Goal: Task Accomplishment & Management: Use online tool/utility

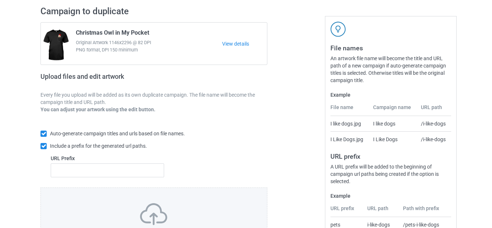
scroll to position [127, 0]
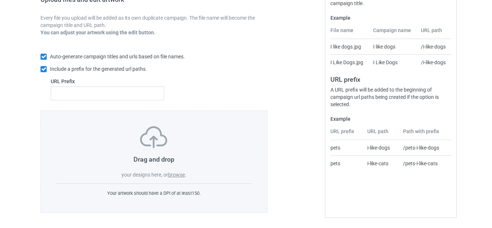
click at [174, 174] on label "browse" at bounding box center [176, 175] width 17 height 6
click at [0, 0] on input "browse" at bounding box center [0, 0] width 0 height 0
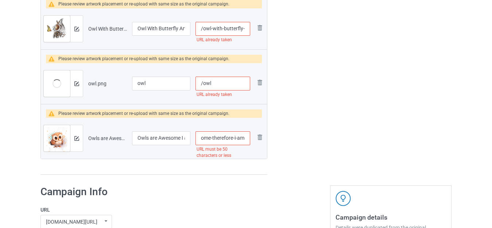
scroll to position [0, 86]
click at [256, 139] on tr "Preview and edit artwork Owls are Awesome I am Awesome Therefore I am an Owl.pn…" at bounding box center [154, 138] width 226 height 41
click at [223, 137] on input "/owls-are-awesome-i-am-awesome-therefore-i-am-an-owl" at bounding box center [223, 138] width 55 height 14
drag, startPoint x: 221, startPoint y: 138, endPoint x: 194, endPoint y: 139, distance: 26.6
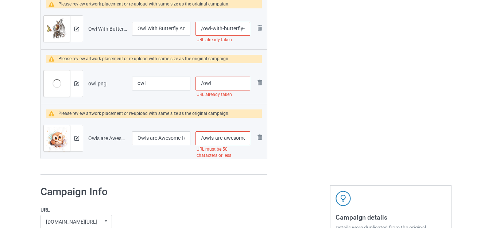
click at [194, 139] on td "/owls-are-awesome-i-am-awesome-therefore-i-am-an-owl URL must be 50 characters …" at bounding box center [223, 138] width 60 height 41
click at [221, 138] on input "/owls-are-awesome-i-am-awesome-therefore-i-am-an-owl" at bounding box center [223, 138] width 55 height 14
click at [219, 138] on input "/owls-are-awesome-i-am-awesome-therefore-i-am-an-owl" at bounding box center [223, 138] width 55 height 14
click at [230, 136] on input "/owls-are-awesome-i-am-awesome-therefore-i-am-an-owl" at bounding box center [223, 138] width 55 height 14
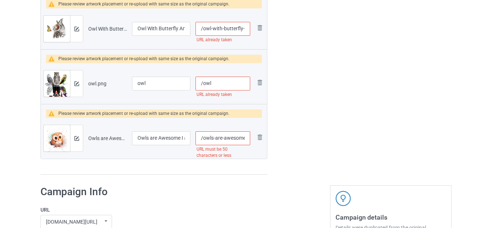
click at [216, 140] on input "/owls-are-awesome-i-am-awesome-therefore-i-am-an-owl" at bounding box center [223, 138] width 55 height 14
type input "/owls--awesome-i-am-awesome-therefore-i-am-an-owl"
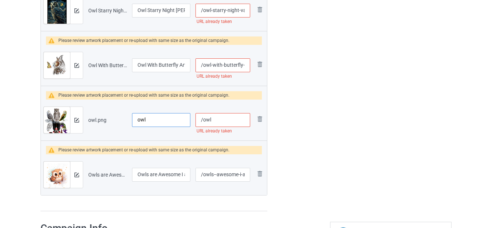
click at [168, 119] on input "owl" at bounding box center [161, 120] width 58 height 14
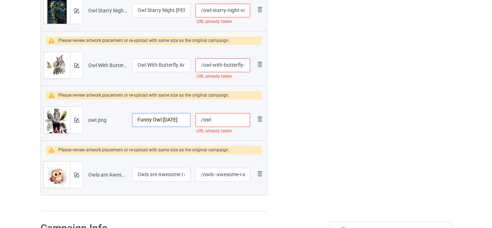
type input "Funny Owl Halloween"
click at [218, 121] on input "/owl" at bounding box center [223, 120] width 55 height 14
type input "/owlfunnyhalloween"
click at [217, 63] on input "/owl-with-butterfly-art" at bounding box center [223, 65] width 55 height 14
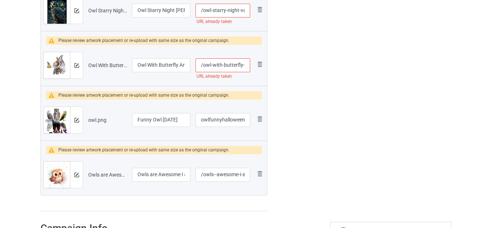
scroll to position [0, 0]
click at [216, 63] on input "/owl-with-butterfly-art" at bounding box center [223, 65] width 55 height 14
type input "/owl--butterfly-art"
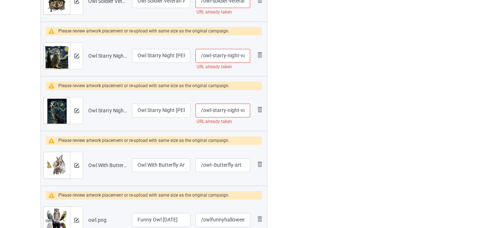
scroll to position [2657, 0]
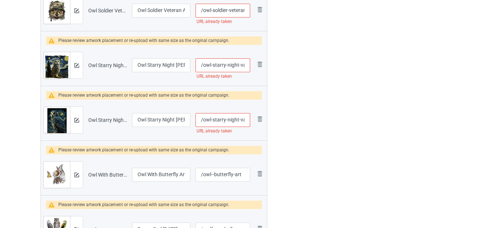
click at [237, 119] on input "/owl-starry-night-van-gogh-style" at bounding box center [223, 120] width 55 height 14
click at [232, 120] on input "/owl-starry-night-van-gogh-style" at bounding box center [223, 120] width 55 height 14
type input "/owl-starry--van-gogh-style"
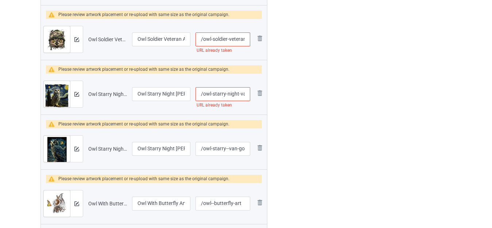
scroll to position [2584, 0]
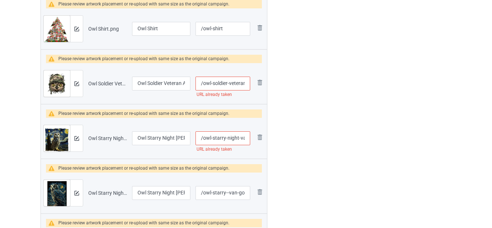
click at [235, 138] on input "/owl-starry-night-van-gogh-painting-moon" at bounding box center [223, 138] width 55 height 14
type input "/owl-starry--van-gogh-painting-moon"
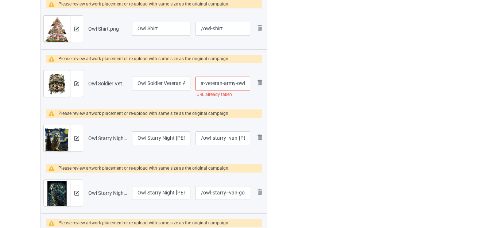
drag, startPoint x: 236, startPoint y: 83, endPoint x: 244, endPoint y: 85, distance: 8.1
click at [244, 85] on input "/owl-soldier-veteran-army-owl" at bounding box center [223, 84] width 55 height 14
click at [240, 83] on input "/owl-soldier-veteran-army-owl" at bounding box center [223, 84] width 55 height 14
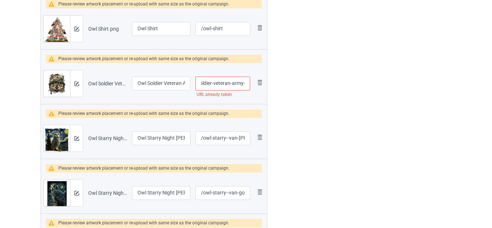
type input "/owl-soldier-veteran-army-"
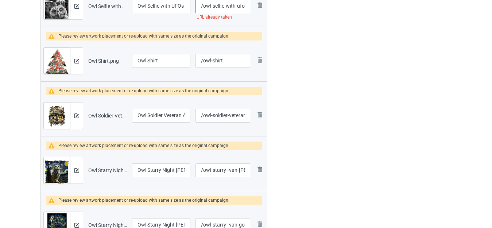
scroll to position [2547, 0]
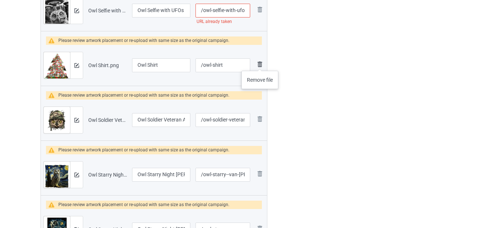
click at [260, 63] on img at bounding box center [259, 64] width 9 height 9
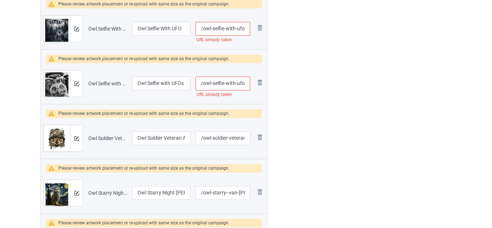
scroll to position [0, 16]
drag, startPoint x: 239, startPoint y: 82, endPoint x: 252, endPoint y: 83, distance: 13.2
click at [252, 83] on td "/owl-selfie-with-ufos-weird URL already taken" at bounding box center [223, 83] width 60 height 41
click at [246, 84] on input "/owl-selfie-with-ufos-weird" at bounding box center [223, 84] width 55 height 14
click at [239, 83] on input "/owl-selfie-with-ufos-weird" at bounding box center [223, 84] width 55 height 14
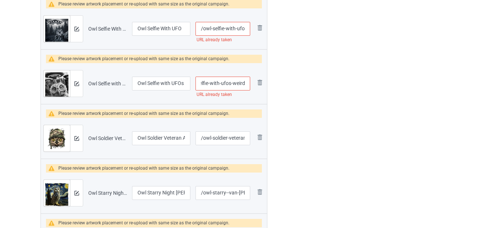
click at [239, 83] on input "/owl-selfie-with-ufos-weird" at bounding box center [223, 84] width 55 height 14
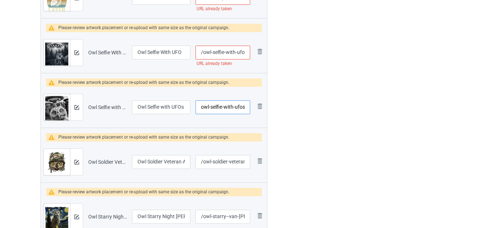
scroll to position [2438, 0]
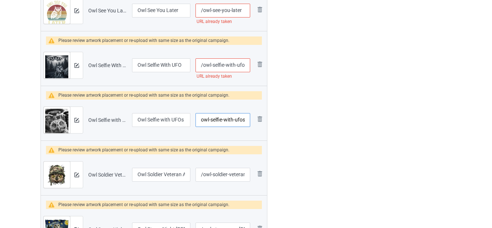
type input "/owl-selfie-with-ufos"
click at [248, 65] on input "/owl-selfie-with-ufo" at bounding box center [223, 65] width 55 height 14
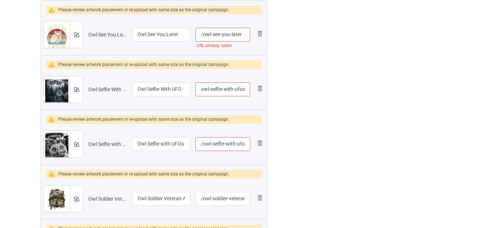
scroll to position [2365, 0]
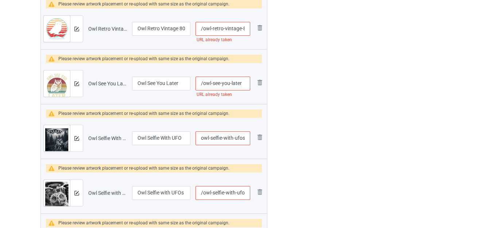
type input "/owl-selfie-with-ufos"
click at [244, 83] on input "/owl-see-you-later" at bounding box center [223, 84] width 55 height 14
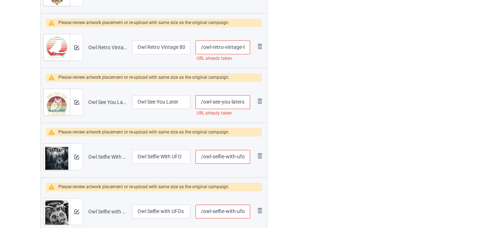
scroll to position [2329, 0]
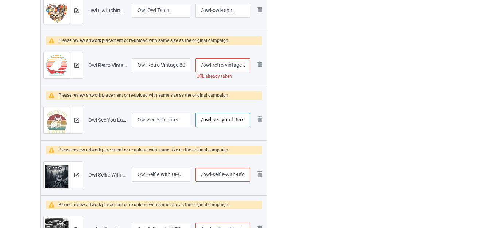
type input "/owl-see-you-laters"
click at [229, 69] on input "/owl-retro-vintage-80-s-style" at bounding box center [223, 65] width 55 height 14
click at [229, 67] on input "/owl-retro-vintage-80-s-style" at bounding box center [223, 65] width 55 height 14
type input "/owl-retro--80-s-style"
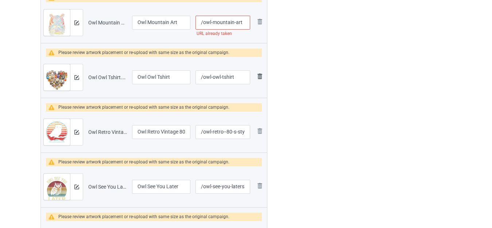
scroll to position [2256, 0]
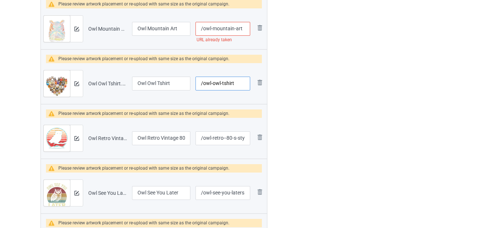
drag, startPoint x: 222, startPoint y: 83, endPoint x: 276, endPoint y: 86, distance: 53.7
type input "/owl-owl-"
click at [177, 83] on input "Owl Owl Tshirt" at bounding box center [161, 84] width 58 height 14
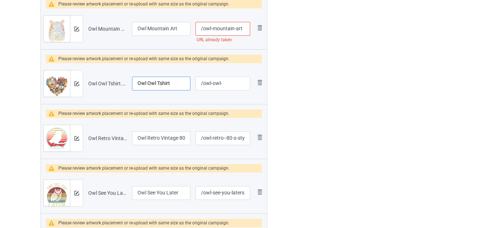
click at [177, 83] on input "Owl Owl Tshirt" at bounding box center [161, 84] width 58 height 14
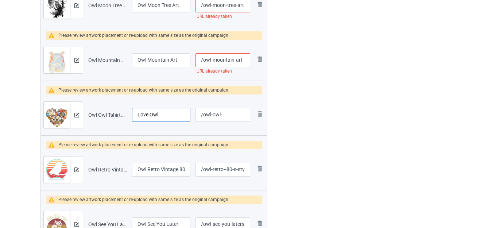
scroll to position [2183, 0]
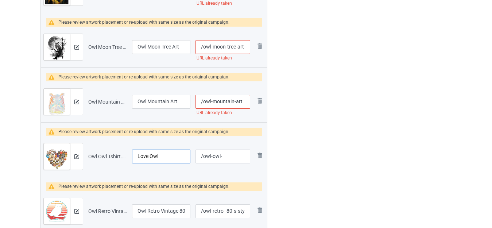
type input "Love Owl"
drag, startPoint x: 243, startPoint y: 102, endPoint x: 248, endPoint y: 103, distance: 5.2
click at [248, 103] on input "/owl-mountain-art" at bounding box center [223, 102] width 55 height 14
type input "/owl-mountain-arts"
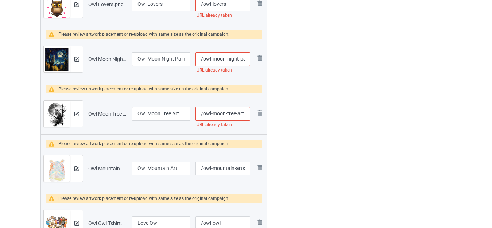
scroll to position [2110, 0]
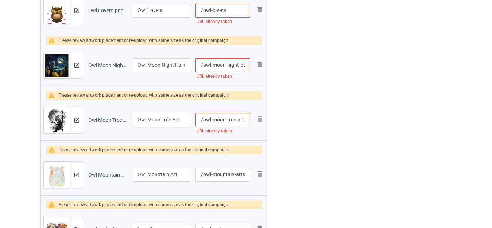
click at [246, 120] on input "/owl-moon-tree-art" at bounding box center [223, 120] width 55 height 14
type input "/owl-moon-tree-arts"
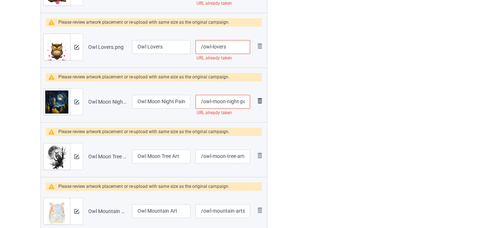
scroll to position [0, 22]
drag, startPoint x: 240, startPoint y: 103, endPoint x: 247, endPoint y: 103, distance: 6.6
click at [266, 103] on tr "Preview and edit artwork Owl Moon Night Painting Art.png Owl Moon Night Paintin…" at bounding box center [154, 101] width 226 height 41
click at [247, 101] on input "/owl-moon-night-painting-art" at bounding box center [223, 102] width 55 height 14
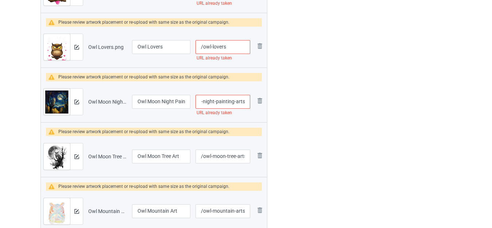
type input "/owl-moon-night-painting-arts"
click at [233, 48] on input "/owl-lovers" at bounding box center [223, 47] width 55 height 14
type input "/owl-loverss"
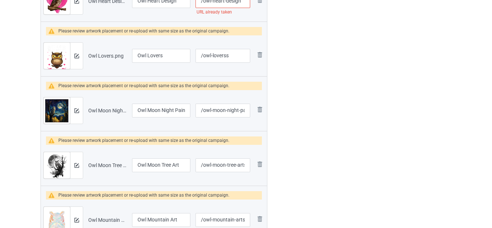
scroll to position [2000, 0]
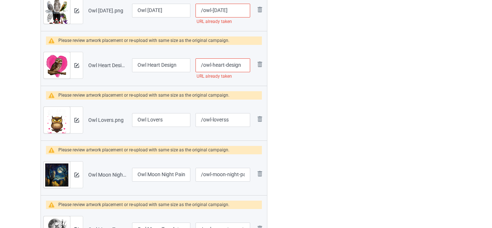
click at [243, 63] on input "/owl-heart-design" at bounding box center [223, 65] width 55 height 14
type input "/owl-heart-designs"
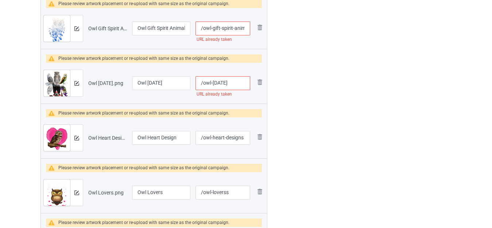
scroll to position [1927, 0]
click at [239, 84] on input "/owl-halloween" at bounding box center [223, 84] width 55 height 14
type input "/owl-halloweens"
click at [257, 82] on img at bounding box center [259, 82] width 9 height 9
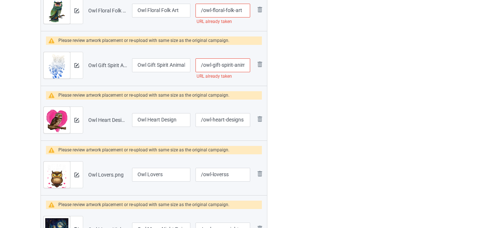
scroll to position [0, 18]
drag, startPoint x: 239, startPoint y: 69, endPoint x: 253, endPoint y: 71, distance: 14.8
click at [253, 71] on tr "Preview and edit artwork Owl Gift Spirit Animal Tribal.png Owl Gift Spirit Anim…" at bounding box center [154, 65] width 226 height 41
click at [248, 66] on input "/owl-gift-spirit-animal-tribal" at bounding box center [223, 65] width 55 height 14
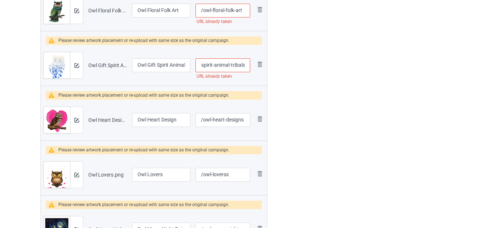
type input "/owl-gift-spirit-animal-tribals"
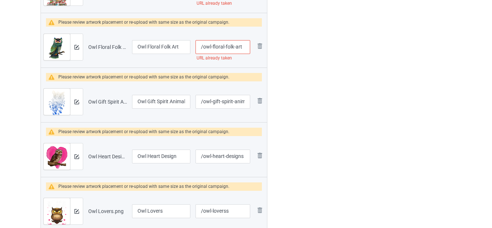
click at [245, 46] on input "/owl-floral-folk-art" at bounding box center [223, 47] width 55 height 14
type input "/owl-floral-folk-arts"
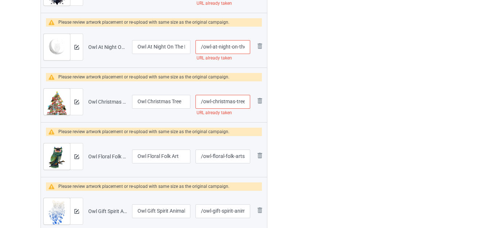
scroll to position [0, 0]
drag, startPoint x: 237, startPoint y: 101, endPoint x: 247, endPoint y: 104, distance: 10.5
click at [247, 104] on input "/owl-christmas-tree" at bounding box center [223, 102] width 55 height 14
click at [246, 102] on input "/owl-christmas-tree" at bounding box center [223, 102] width 55 height 14
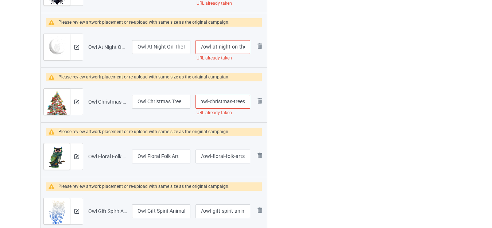
type input "/owl-christmas-trees"
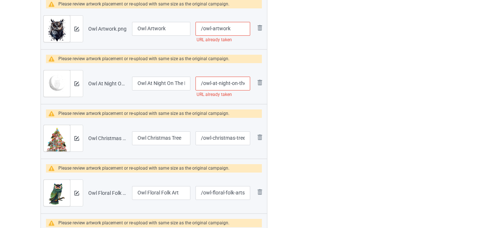
scroll to position [0, 16]
drag, startPoint x: 238, startPoint y: 85, endPoint x: 250, endPoint y: 85, distance: 12.4
click at [250, 85] on input "/owl-at-night-on-the-moon" at bounding box center [223, 84] width 55 height 14
click at [246, 82] on input "/owl-at-night-on-the-moon" at bounding box center [223, 84] width 55 height 14
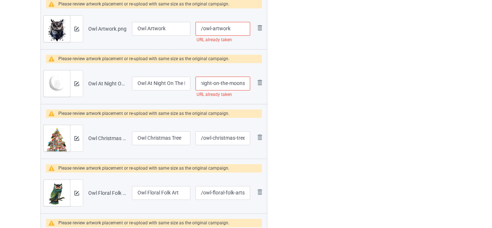
type input "/owl-at-night-on-the-moons"
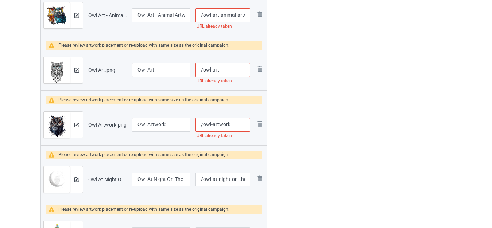
scroll to position [1599, 0]
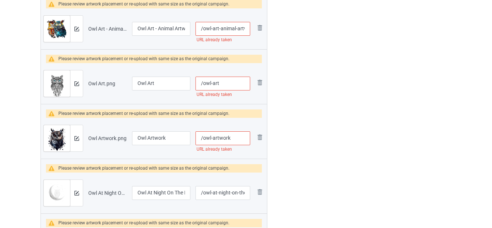
click at [233, 138] on input "/owl-artwork" at bounding box center [223, 138] width 55 height 14
type input "/owl-artworks"
click at [225, 84] on input "/owl-art" at bounding box center [223, 84] width 55 height 14
type input "/owl-arts"
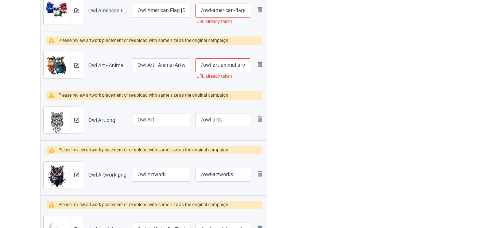
scroll to position [0, 30]
drag, startPoint x: 240, startPoint y: 62, endPoint x: 253, endPoint y: 64, distance: 12.9
click at [253, 64] on tr "Preview and edit artwork Owl Art - Animal Artwork Bird Owl.png Owl Art - Animal…" at bounding box center [154, 65] width 226 height 41
click at [244, 65] on input "/owl-art-animal-artwork-bird-owl" at bounding box center [223, 65] width 55 height 14
click at [246, 65] on input "/owl-art-animal-artwork-bird-owl" at bounding box center [223, 65] width 55 height 14
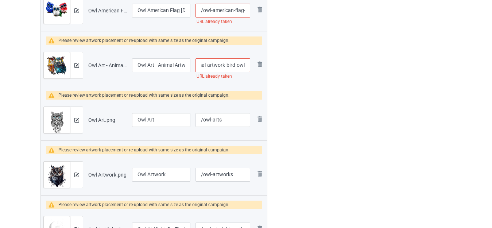
click at [248, 66] on input "/owl-art-animal-artwork-bird-owl" at bounding box center [223, 65] width 55 height 14
click at [246, 65] on input "/owl-art-animal-artwork-bird-owl" at bounding box center [223, 65] width 55 height 14
type input "/owl-art-animal-artwork-bird-owls"
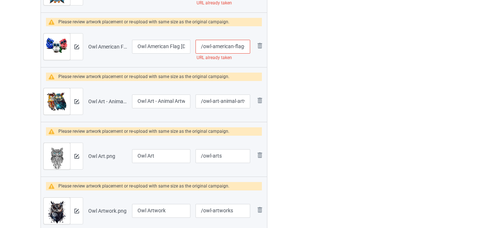
scroll to position [1526, 0]
drag, startPoint x: 228, startPoint y: 45, endPoint x: 246, endPoint y: 50, distance: 18.8
click at [255, 51] on tr "Preview and edit artwork Owl American Flag 4th Of July.png Owl American Flag 4t…" at bounding box center [154, 47] width 226 height 41
click at [239, 49] on input "/owl-american-flag-4-th-of-july" at bounding box center [223, 47] width 55 height 14
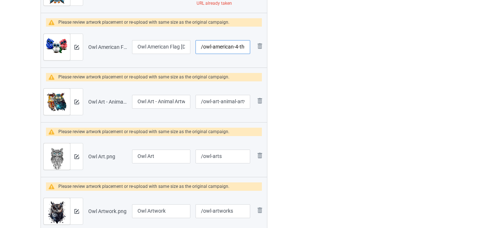
type input "/owl-american-4-th-of-july"
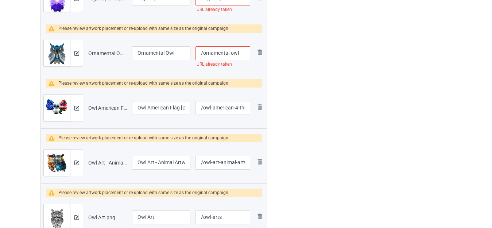
scroll to position [0, 0]
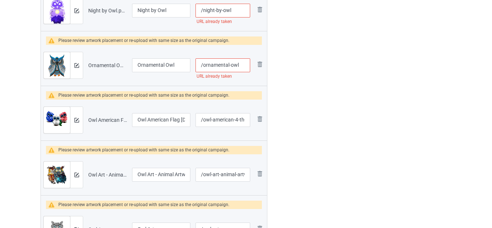
click at [242, 63] on input "/ornamental-owl" at bounding box center [223, 65] width 55 height 14
type input "/ornamental-owls"
click at [313, 75] on div at bounding box center [299, 28] width 53 height 2784
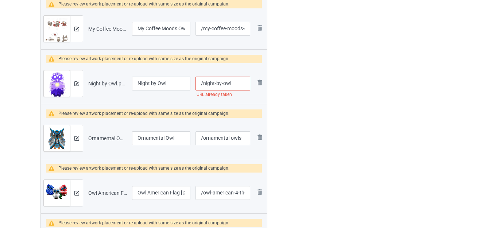
click at [237, 83] on input "/night-by-owl" at bounding box center [223, 84] width 55 height 14
type input "/night-by-owls"
click at [300, 81] on div at bounding box center [299, 101] width 53 height 2784
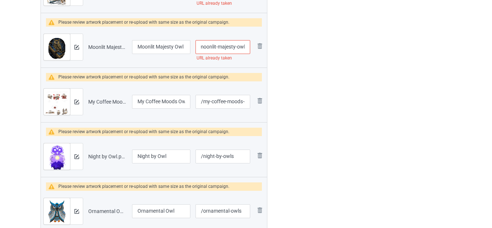
drag, startPoint x: 236, startPoint y: 49, endPoint x: 251, endPoint y: 52, distance: 15.2
click at [251, 52] on td "/moonlit-majesty-owl URL already taken" at bounding box center [223, 47] width 60 height 41
click at [247, 48] on input "/moonlit-majesty-owl" at bounding box center [223, 47] width 55 height 14
type input "/moonlit-majesty-owls"
click at [302, 57] on div at bounding box center [299, 174] width 53 height 2784
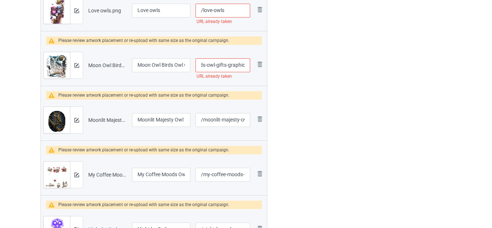
drag, startPoint x: 241, startPoint y: 64, endPoint x: 253, endPoint y: 64, distance: 12.0
click at [253, 64] on tr "Preview and edit artwork Moon Owl Birds Owl Gifts Graphic.png Moon Owl Birds Ow…" at bounding box center [154, 65] width 226 height 41
click at [246, 64] on input "/moon-owl-birds-owl-gifts-graphic" at bounding box center [223, 65] width 55 height 14
type input "/moon-owl-birds-owl-gifts-graphics"
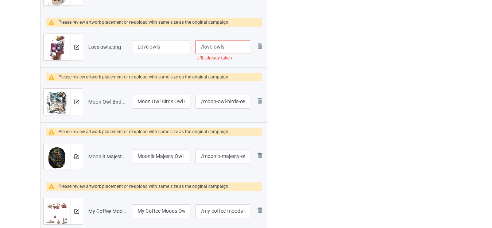
click at [233, 45] on input "/love-owls" at bounding box center [223, 47] width 55 height 14
type input "/love-owlss"
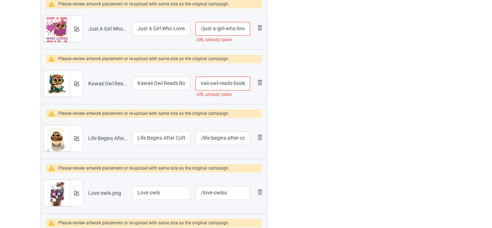
drag, startPoint x: 239, startPoint y: 82, endPoint x: 250, endPoint y: 82, distance: 11.7
click at [250, 82] on input "/kawaii-owl-reads-book" at bounding box center [223, 84] width 55 height 14
click at [244, 82] on input "/kawaii-owl-reads-book" at bounding box center [223, 84] width 55 height 14
type input "/kawaii-owl-reads-books"
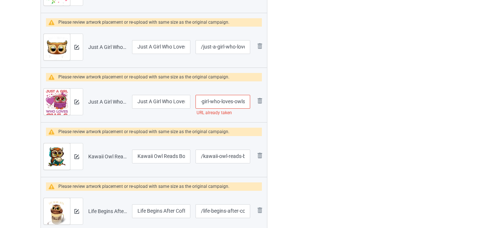
drag, startPoint x: 243, startPoint y: 103, endPoint x: 255, endPoint y: 104, distance: 11.7
click at [255, 104] on tr "Preview and edit artwork Just A Girl Who Loves Owls.png Just A Girl Who Loves O…" at bounding box center [154, 101] width 226 height 41
click at [245, 102] on input "/just-a-girl-who-loves-owls" at bounding box center [223, 102] width 55 height 14
type input "/just-a-girl-who-loves-owlss"
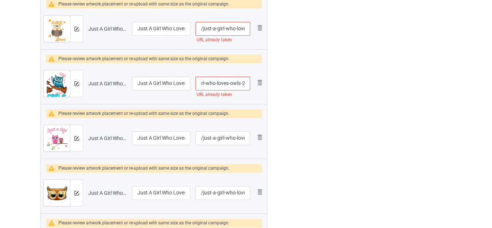
drag, startPoint x: 243, startPoint y: 84, endPoint x: 249, endPoint y: 84, distance: 6.6
click at [249, 84] on input "/just-a-girl-who-loves-owls-2" at bounding box center [223, 84] width 55 height 14
click at [239, 82] on input "/just-a-girl-who-loves-owls-2" at bounding box center [223, 84] width 55 height 14
click at [244, 82] on input "/just-a-girl-who-loves-owls-2" at bounding box center [223, 84] width 55 height 14
type input "/just-a-girl-who-loves-owls-2s"
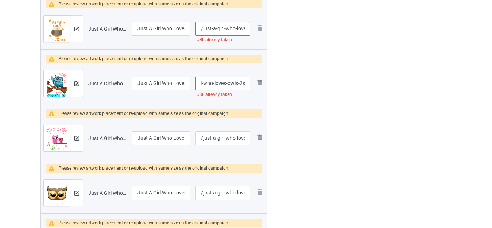
drag, startPoint x: 164, startPoint y: 82, endPoint x: 185, endPoint y: 83, distance: 20.8
click at [185, 83] on input "Just A Girl Who Loves Owls 2" at bounding box center [161, 84] width 58 height 14
click at [179, 83] on input "Just A Girl Who Loves Owls 2" at bounding box center [161, 84] width 58 height 14
click at [185, 82] on input "Just A Girl Who Loves Owls 2" at bounding box center [161, 84] width 58 height 14
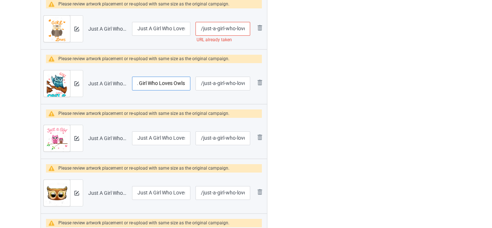
type input "Just A Girl Who Loves Owls"
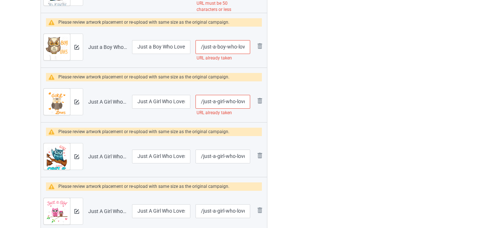
drag, startPoint x: 227, startPoint y: 102, endPoint x: 242, endPoint y: 102, distance: 15.3
click at [258, 102] on tr "Preview and edit artwork Just A Girl Who Loves Owls 2.png Just A Girl Who Loves…" at bounding box center [154, 101] width 226 height 41
click at [242, 102] on input "/just-a-girl-who-loves-owls-2" at bounding box center [223, 102] width 55 height 14
drag, startPoint x: 241, startPoint y: 101, endPoint x: 254, endPoint y: 101, distance: 12.8
click at [254, 101] on tr "Preview and edit artwork Just A Girl Who Loves Owls 2.png Just A Girl Who Loves…" at bounding box center [154, 101] width 226 height 41
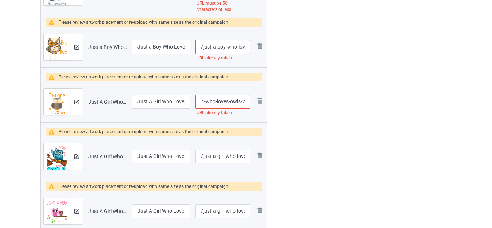
click at [244, 100] on input "/just-a-girl-who-loves-owls-2" at bounding box center [223, 102] width 55 height 14
click at [233, 101] on input "/just-a-girl-who-loves-owls" at bounding box center [223, 102] width 55 height 14
click at [232, 101] on input "/just-a-girl-who-loves-owls" at bounding box center [223, 102] width 55 height 14
type input "/just-a-girl--loves-owls"
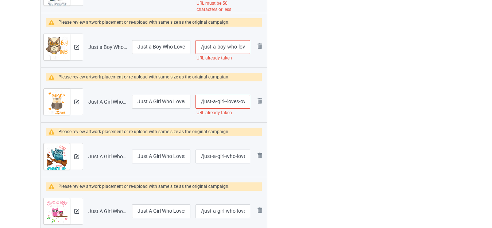
drag, startPoint x: 174, startPoint y: 103, endPoint x: 192, endPoint y: 103, distance: 17.5
click at [192, 103] on td "Just A Girl Who Loves Owls 2" at bounding box center [161, 101] width 63 height 41
click at [186, 103] on input "Just A Girl Who Loves Owls 2" at bounding box center [161, 102] width 58 height 14
type input "Just A Girl Who Loves Owls"
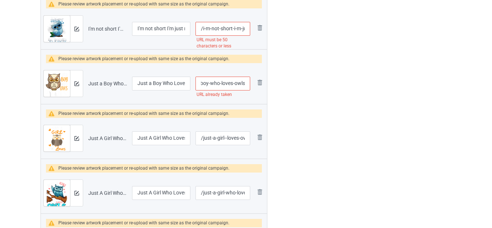
drag, startPoint x: 234, startPoint y: 85, endPoint x: 249, endPoint y: 85, distance: 15.0
click at [249, 85] on input "/just-a-boy-who-loves-owls" at bounding box center [223, 84] width 55 height 14
click at [246, 85] on input "/just-a-boy-who-loves-owls" at bounding box center [223, 84] width 55 height 14
type input "/just-a-boy-who-loves-owlss"
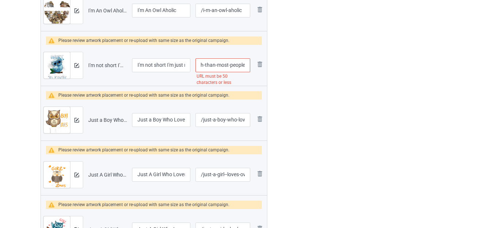
drag, startPoint x: 231, startPoint y: 67, endPoint x: 251, endPoint y: 67, distance: 19.7
click at [251, 67] on td "/i-m-not-short-i-m-just-more-down-to-earth-than-most-people URL must be 50 char…" at bounding box center [223, 65] width 60 height 41
click at [233, 67] on input "/i-m-not-short-i-m-just-more-down-to-earth-than-most-people" at bounding box center [223, 65] width 55 height 14
drag, startPoint x: 215, startPoint y: 66, endPoint x: 314, endPoint y: 65, distance: 99.2
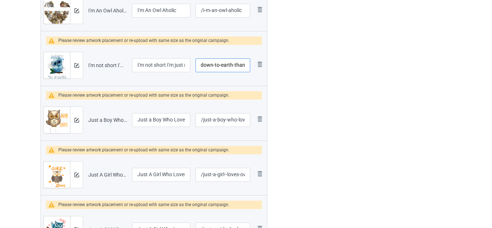
type input "/i-m-not-short-i-m-just-more-down-to-earth-than"
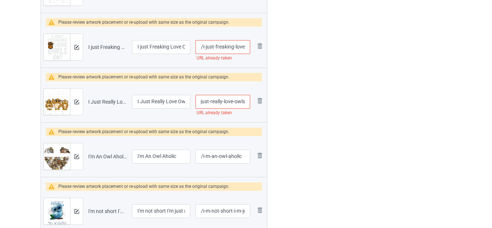
drag, startPoint x: 240, startPoint y: 101, endPoint x: 250, endPoint y: 100, distance: 10.2
click at [250, 100] on input "/i-just-really-love-owls" at bounding box center [223, 102] width 55 height 14
click at [249, 101] on input "/i-just-really-love-owls" at bounding box center [223, 102] width 55 height 14
type input "/i-just-really-love-owlss"
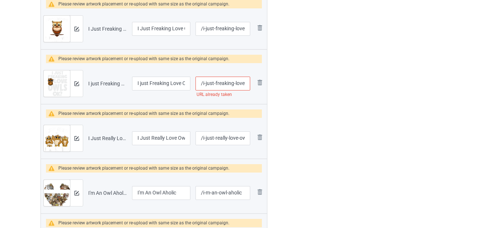
click at [259, 84] on tr "Preview and edit artwork I just Freaking Love Owls.png I just Freaking Love Owl…" at bounding box center [154, 83] width 226 height 41
drag, startPoint x: 233, startPoint y: 85, endPoint x: 248, endPoint y: 85, distance: 14.6
click at [248, 85] on input "/i-just-freaking-love-owls" at bounding box center [223, 84] width 55 height 14
click at [242, 84] on input "/i-just-freaking-love-owls" at bounding box center [223, 84] width 55 height 14
click at [245, 82] on input "/i-just-freaking-love-owls" at bounding box center [223, 84] width 55 height 14
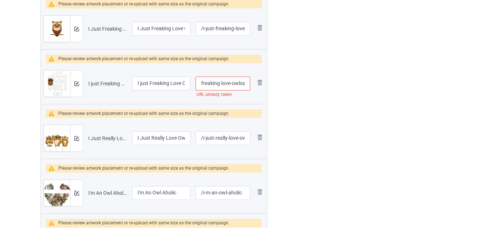
type input "/i-just-freaking-love-owlss"
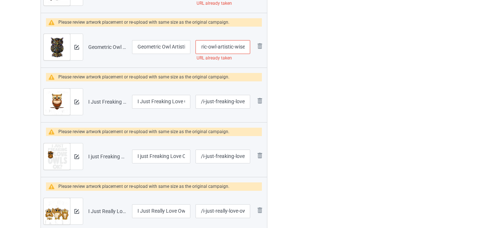
drag, startPoint x: 237, startPoint y: 47, endPoint x: 251, endPoint y: 49, distance: 13.9
click at [251, 49] on td "/geometric-owl-artistic-wise URL already taken" at bounding box center [223, 47] width 60 height 41
click at [244, 48] on input "/geometric-owl-artistic-wise" at bounding box center [223, 47] width 55 height 14
type input "/geometric-owl-artistic-wises"
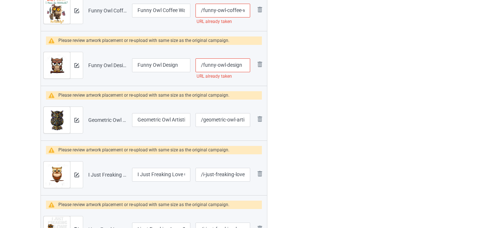
click at [246, 66] on input "/funny-owl-design" at bounding box center [223, 65] width 55 height 14
type input "/funny-owl-designs"
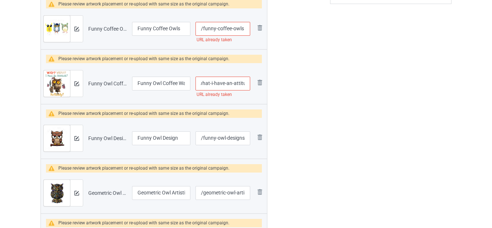
click at [246, 80] on input "/funny-owl-coffee-wait-what-i-have-an-attitude" at bounding box center [223, 84] width 55 height 14
click at [238, 82] on input "/funny-owl-coffee-wait-what-i-have-an-attitude" at bounding box center [223, 84] width 55 height 14
type input "/funny-owl-coffee-wait-what-i-have-an-"
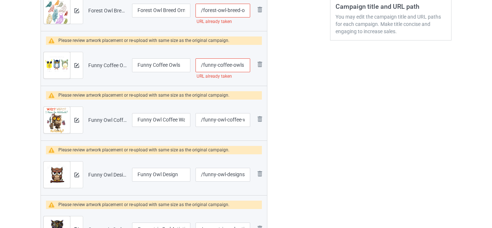
drag, startPoint x: 235, startPoint y: 66, endPoint x: 246, endPoint y: 67, distance: 10.2
click at [246, 67] on input "/funny-coffee-owls" at bounding box center [223, 65] width 55 height 14
click at [244, 67] on input "/funny-coffee-owls" at bounding box center [223, 65] width 55 height 14
type input "/funny-coffee-owlss"
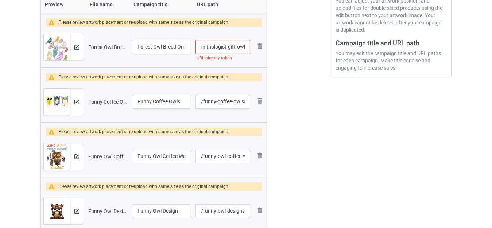
drag, startPoint x: 239, startPoint y: 47, endPoint x: 250, endPoint y: 49, distance: 11.6
click at [250, 49] on input "/forest-owl-breed-ornithologist-gift-owl" at bounding box center [223, 47] width 55 height 14
click at [247, 49] on input "/forest-owl-breed-ornithologist-gift-owl" at bounding box center [223, 47] width 55 height 14
type input "/forest-owl-breed-ornithologist-gift-owls"
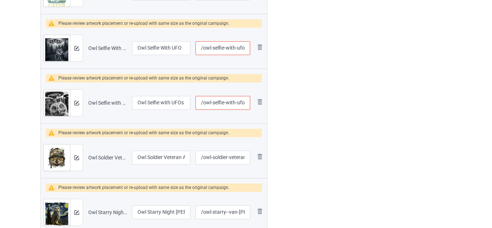
click at [239, 104] on input "/owl-selfie-with-ufos" at bounding box center [223, 103] width 55 height 14
type input "/owl-selfie-with-s"
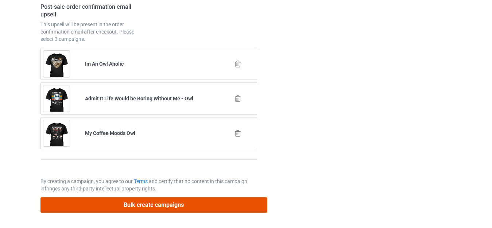
click at [166, 202] on button "Bulk create campaigns" at bounding box center [153, 204] width 227 height 15
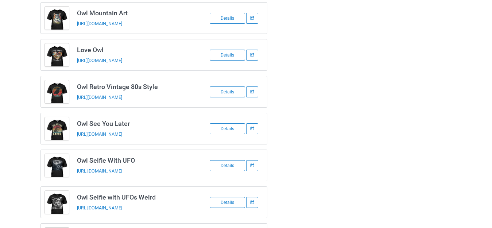
scroll to position [1423, 0]
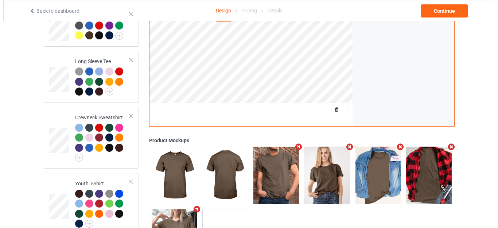
scroll to position [391, 0]
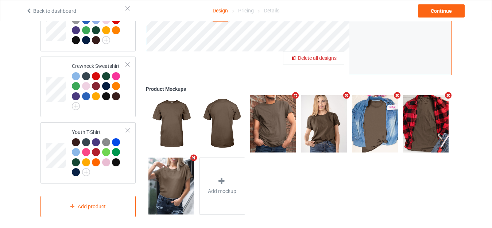
click at [334, 55] on span "Delete all designs" at bounding box center [317, 58] width 39 height 6
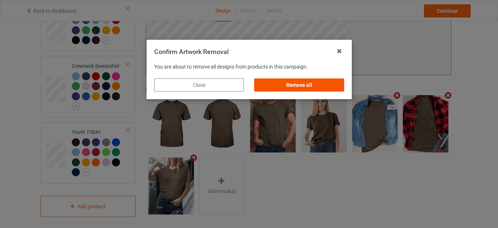
click at [305, 82] on div "Remove all" at bounding box center [299, 84] width 90 height 13
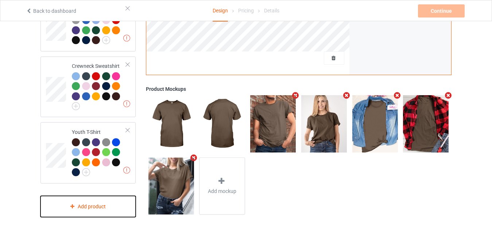
click at [92, 198] on div "Add product" at bounding box center [87, 207] width 95 height 22
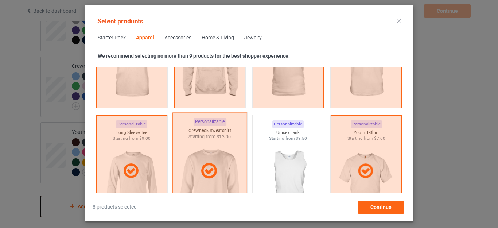
scroll to position [564, 0]
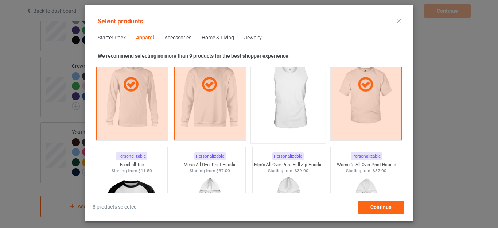
click at [279, 97] on img at bounding box center [288, 97] width 69 height 86
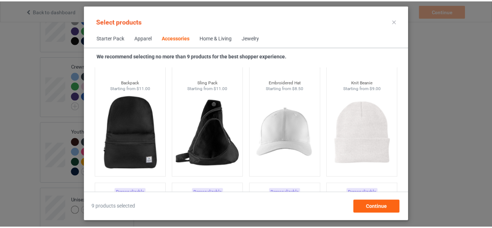
scroll to position [2205, 0]
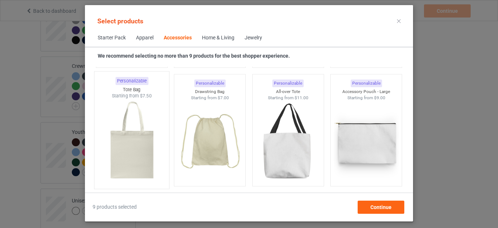
click at [129, 143] on img at bounding box center [131, 142] width 69 height 86
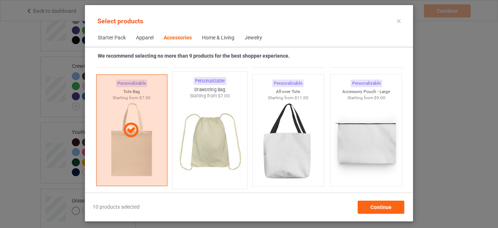
click at [215, 139] on img at bounding box center [210, 142] width 69 height 86
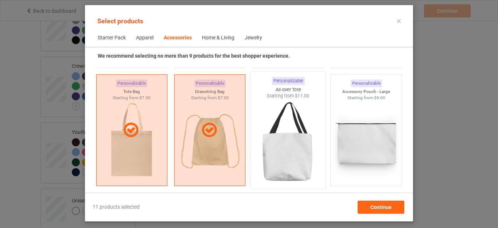
click at [278, 140] on img at bounding box center [288, 142] width 69 height 86
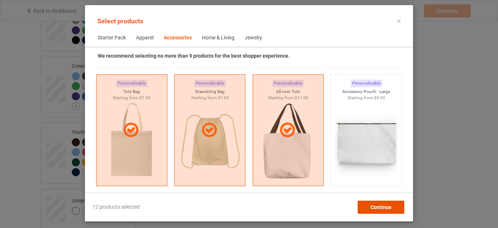
click at [380, 205] on span "Continue" at bounding box center [381, 207] width 21 height 6
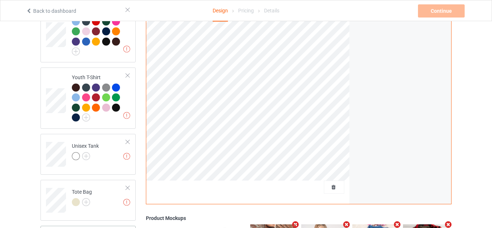
scroll to position [537, 0]
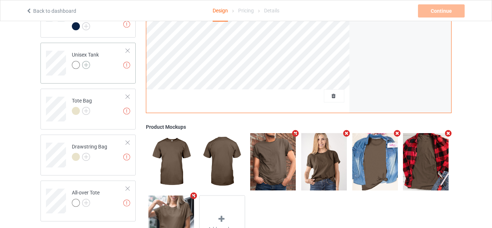
click at [88, 61] on img at bounding box center [86, 65] width 8 height 8
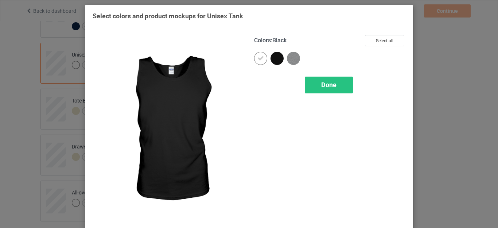
click at [273, 61] on div at bounding box center [277, 58] width 13 height 13
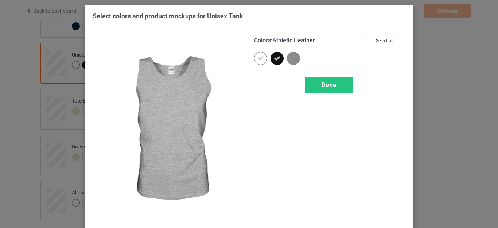
click at [295, 56] on img at bounding box center [293, 58] width 13 height 13
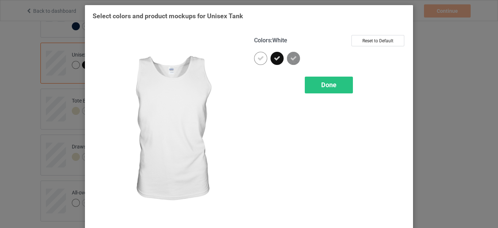
click at [256, 63] on div at bounding box center [260, 58] width 13 height 13
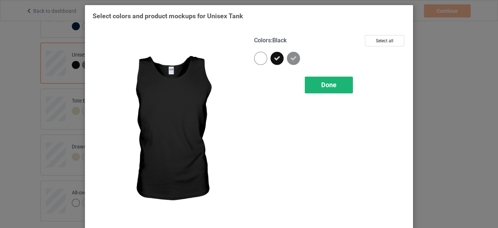
click at [318, 82] on div "Done" at bounding box center [329, 85] width 48 height 17
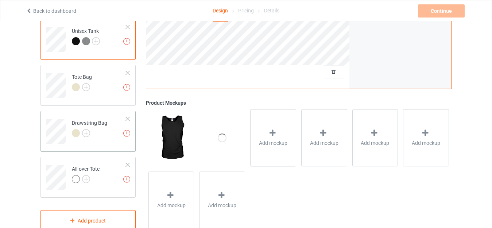
scroll to position [574, 0]
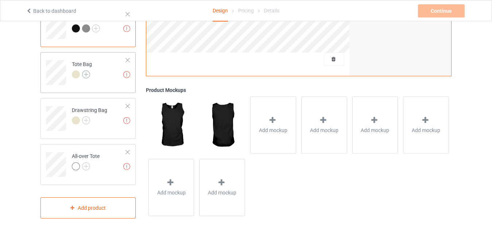
click at [88, 70] on img at bounding box center [86, 74] width 8 height 8
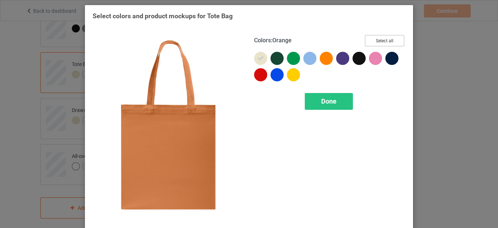
click at [378, 42] on button "Select all" at bounding box center [384, 40] width 39 height 11
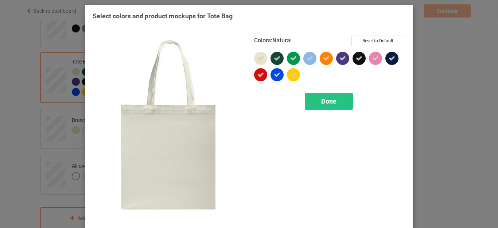
click at [258, 59] on icon at bounding box center [261, 58] width 7 height 7
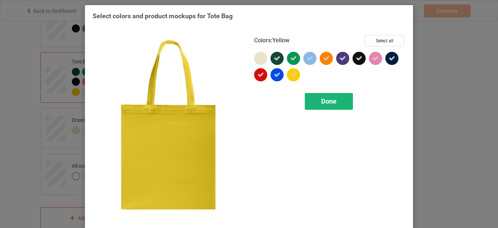
click at [318, 99] on div "Done" at bounding box center [329, 101] width 48 height 17
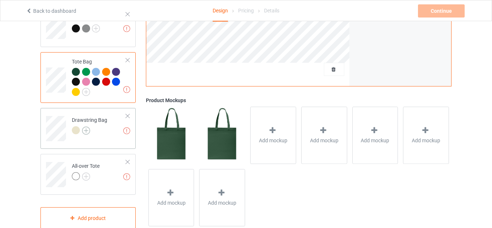
click at [85, 127] on img at bounding box center [86, 131] width 8 height 8
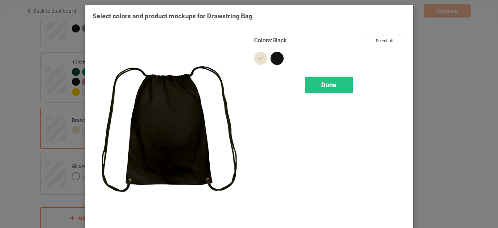
click at [272, 62] on div at bounding box center [277, 58] width 13 height 13
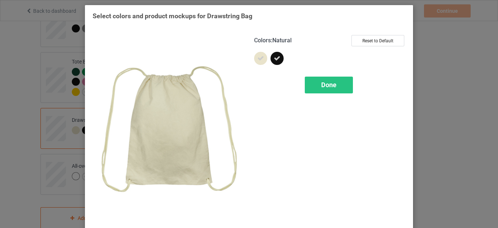
click at [260, 57] on icon at bounding box center [261, 58] width 7 height 7
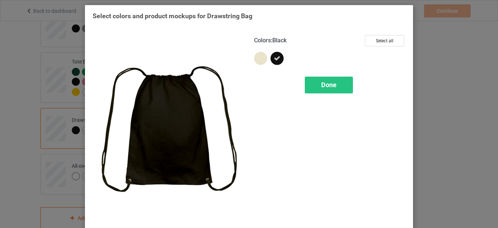
click at [313, 78] on div "Done" at bounding box center [329, 85] width 48 height 17
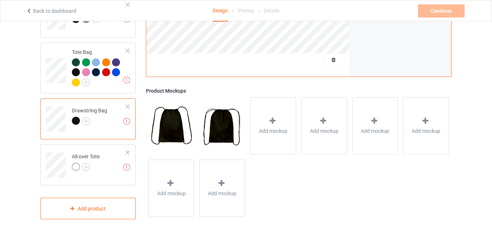
scroll to position [586, 0]
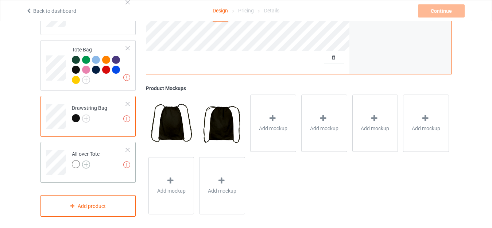
click at [88, 162] on img at bounding box center [86, 165] width 8 height 8
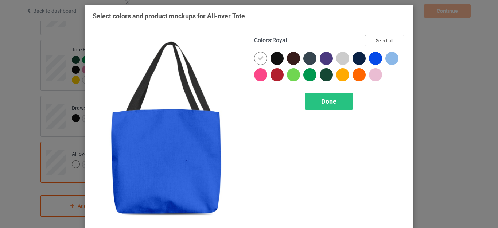
click at [380, 38] on button "Select all" at bounding box center [384, 40] width 39 height 11
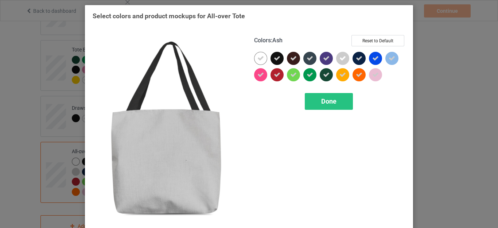
click at [340, 55] on icon at bounding box center [343, 58] width 7 height 7
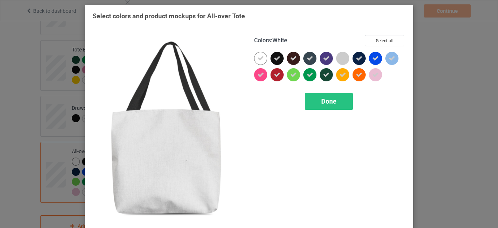
click at [260, 58] on icon at bounding box center [261, 58] width 7 height 7
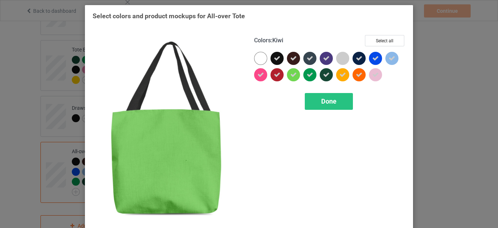
click at [319, 96] on div "Done" at bounding box center [329, 101] width 48 height 17
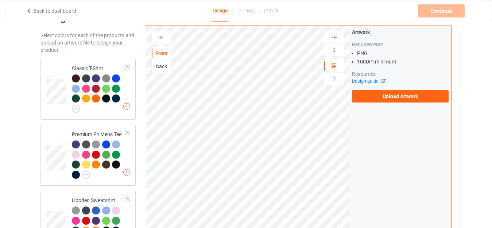
scroll to position [36, 0]
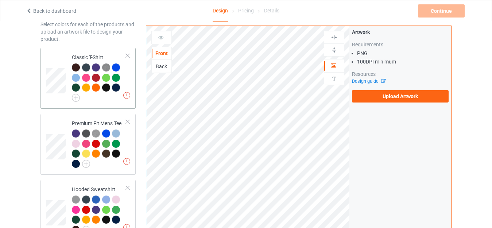
click at [93, 53] on td "Missing artworks Classic T-Shirt" at bounding box center [99, 78] width 62 height 55
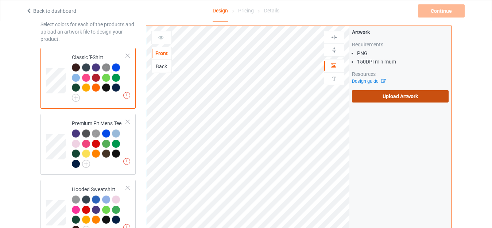
click at [376, 97] on label "Upload Artwork" at bounding box center [400, 96] width 97 height 12
click at [0, 0] on input "Upload Artwork" at bounding box center [0, 0] width 0 height 0
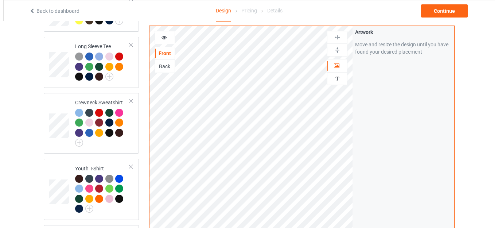
scroll to position [351, 0]
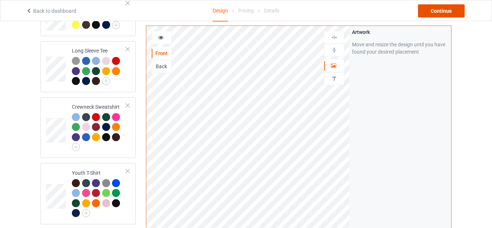
click at [431, 9] on div "Continue" at bounding box center [441, 10] width 47 height 13
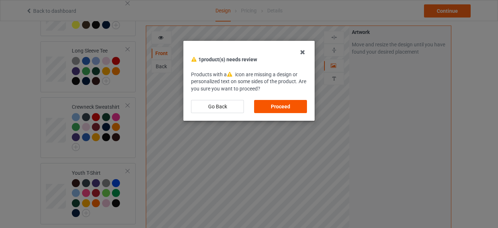
click at [280, 108] on div "Proceed" at bounding box center [280, 106] width 53 height 13
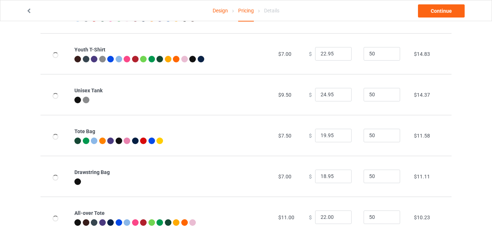
scroll to position [349, 0]
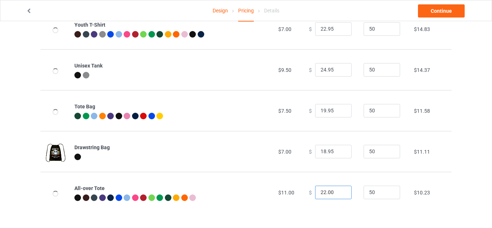
click at [319, 190] on input "22.00" at bounding box center [333, 193] width 36 height 14
click at [325, 192] on input "27.00" at bounding box center [333, 193] width 36 height 14
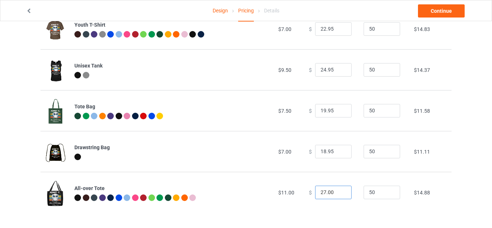
click at [325, 191] on input "27.00" at bounding box center [333, 193] width 36 height 14
drag, startPoint x: 325, startPoint y: 192, endPoint x: 334, endPoint y: 192, distance: 9.5
click at [333, 192] on input "27.00" at bounding box center [333, 193] width 36 height 14
type input "27.95"
drag, startPoint x: 322, startPoint y: 151, endPoint x: 303, endPoint y: 154, distance: 19.2
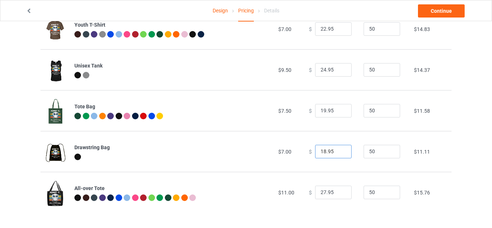
click at [305, 154] on td "$ 18.95" at bounding box center [332, 151] width 55 height 41
type input "23.95"
drag, startPoint x: 321, startPoint y: 109, endPoint x: 304, endPoint y: 111, distance: 17.6
click at [305, 111] on td "$ 19.95" at bounding box center [332, 110] width 55 height 41
type input "23.95"
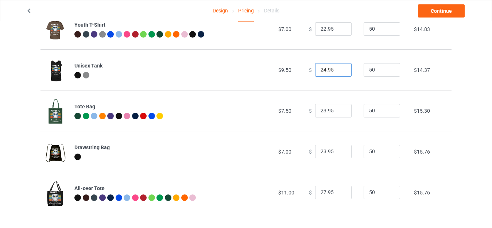
click at [321, 70] on input "24.95" at bounding box center [333, 70] width 36 height 14
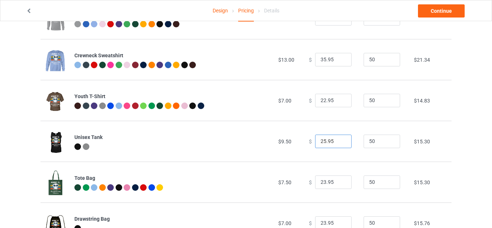
scroll to position [277, 0]
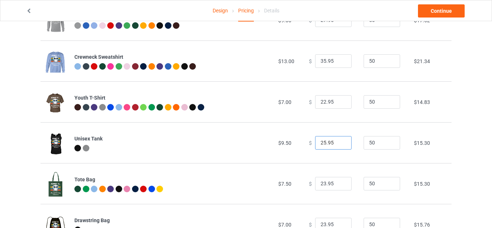
type input "25.95"
click at [322, 101] on input "22.95" at bounding box center [333, 102] width 36 height 14
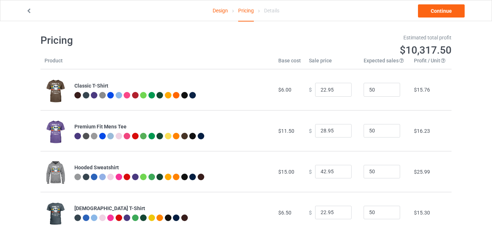
scroll to position [0, 0]
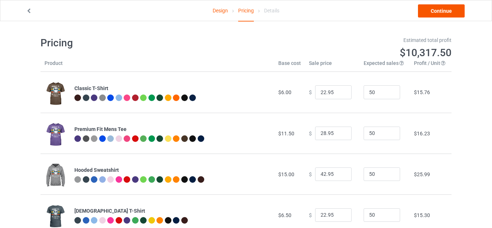
type input "23.95"
click at [434, 12] on link "Continue" at bounding box center [441, 10] width 47 height 13
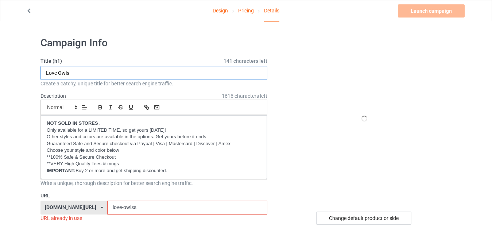
click at [92, 74] on input "Love Owls" at bounding box center [153, 73] width 227 height 14
paste input "Admit It Life Would be Boring Without Me - Owl .png"
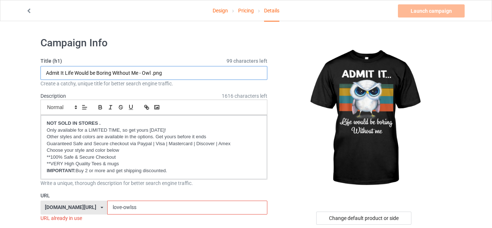
drag, startPoint x: 150, startPoint y: 71, endPoint x: 188, endPoint y: 72, distance: 38.3
click at [188, 72] on input "Admit It Life Would be Boring Without Me - Owl .png" at bounding box center [153, 73] width 227 height 14
drag, startPoint x: 97, startPoint y: 70, endPoint x: 152, endPoint y: 71, distance: 54.7
click at [152, 71] on input "Admit It Life Would be Boring Without Me - Owl" at bounding box center [153, 73] width 227 height 14
type input "Admit It Life Would be Boring Without Me - Owl"
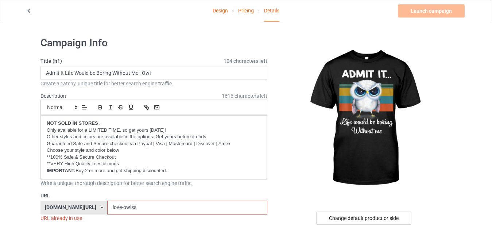
click at [140, 205] on input "love-owlss" at bounding box center [187, 208] width 160 height 14
click at [139, 205] on input "love-owlss" at bounding box center [187, 208] width 160 height 14
paste input "Boring Without Me - Owl"
click at [115, 208] on input "Boring Without Me - Owl" at bounding box center [187, 208] width 160 height 14
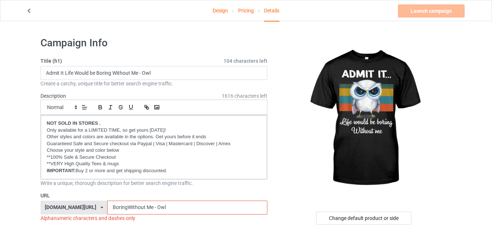
click at [132, 207] on input "BoringWithout Me - Owl" at bounding box center [187, 208] width 160 height 14
click at [134, 206] on input "BoringWithout Me - Owl" at bounding box center [187, 208] width 160 height 14
click at [139, 206] on input "BoringWithoutMe - Owl" at bounding box center [187, 208] width 160 height 14
click at [142, 206] on input "BoringWithoutMe- Owl" at bounding box center [187, 208] width 160 height 14
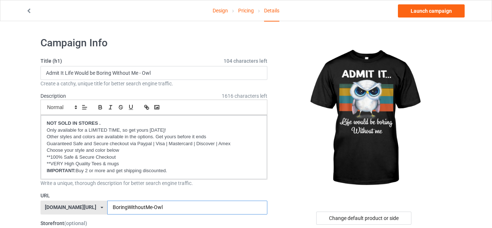
type input "BoringWithoutMe-Owl"
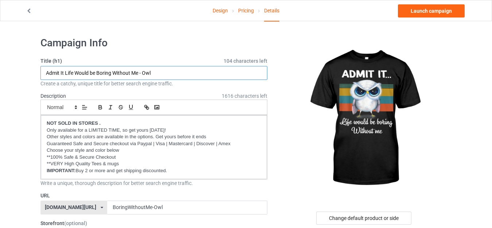
click at [143, 72] on input "Admit It Life Would be Boring Without Me - Owl" at bounding box center [153, 73] width 227 height 14
type input "Admit It Life Would be Boring Without Me - Funny Owl"
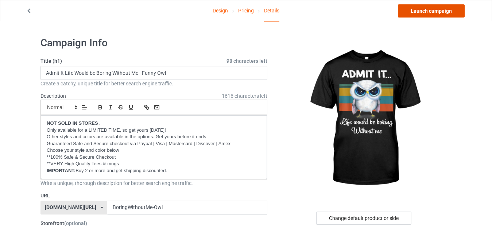
click at [428, 10] on link "Launch campaign" at bounding box center [431, 10] width 67 height 13
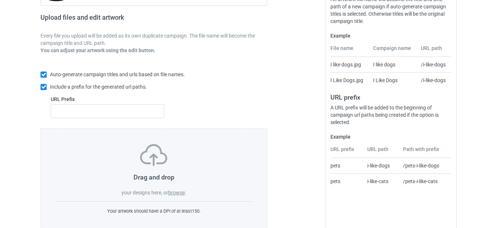
scroll to position [127, 0]
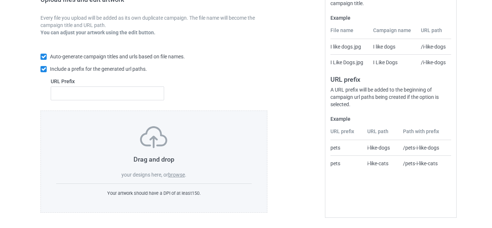
click at [176, 174] on label "browse" at bounding box center [176, 175] width 17 height 6
click at [0, 0] on input "browse" at bounding box center [0, 0] width 0 height 0
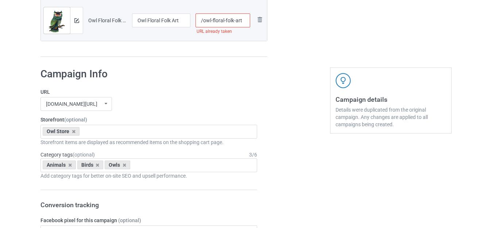
scroll to position [2829, 0]
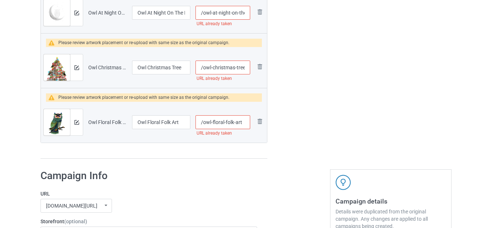
click at [244, 122] on input "/owl-floral-folk-art" at bounding box center [223, 122] width 55 height 14
type input "/owl-floral-folk-artt"
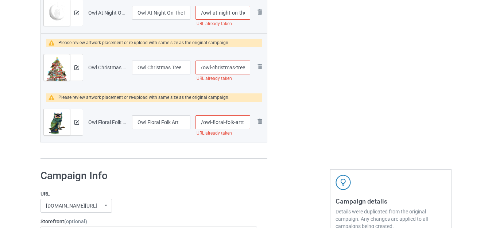
drag, startPoint x: 243, startPoint y: 67, endPoint x: 248, endPoint y: 67, distance: 4.4
click at [248, 67] on input "/owl-christmas-tree" at bounding box center [223, 68] width 55 height 14
click at [246, 67] on input "/owl-christmas-tree" at bounding box center [223, 68] width 55 height 14
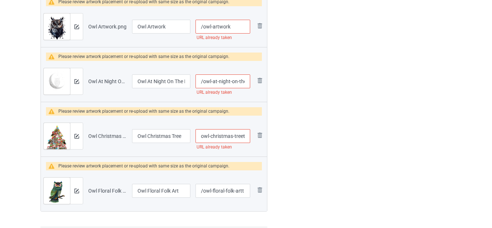
scroll to position [2756, 0]
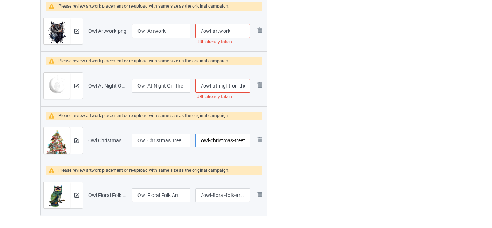
type input "/owl-christmas-treet"
drag, startPoint x: 242, startPoint y: 86, endPoint x: 249, endPoint y: 86, distance: 7.0
click at [249, 86] on input "/owl-at-night-on-the-moon" at bounding box center [223, 86] width 55 height 14
click at [247, 86] on input "/owl-at-night-on-the-moon" at bounding box center [223, 86] width 55 height 14
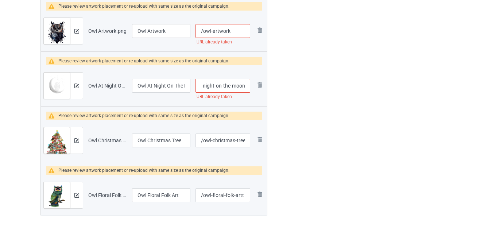
scroll to position [0, 19]
type input "/owl-at-night-on-the-moons"
click at [235, 31] on input "/owl-artwork" at bounding box center [223, 31] width 55 height 14
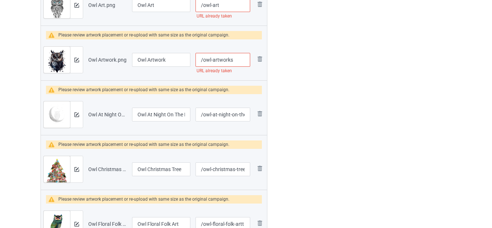
scroll to position [2683, 0]
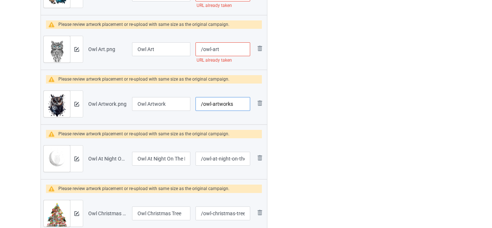
type input "/owl-artworks"
click at [220, 47] on input "/owl-art" at bounding box center [223, 49] width 55 height 14
type input "/owl-arts"
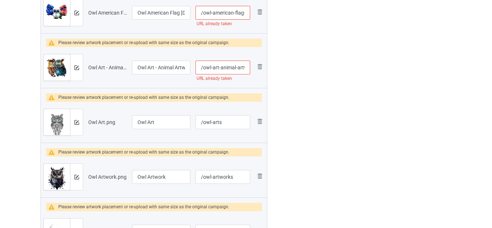
scroll to position [0, 30]
drag, startPoint x: 242, startPoint y: 66, endPoint x: 250, endPoint y: 68, distance: 7.5
click at [250, 68] on input "/owl-art-animal-artwork-bird-owl" at bounding box center [223, 68] width 55 height 14
click at [241, 68] on input "/owl-art-animal-artwork-bird-owl" at bounding box center [223, 68] width 55 height 14
click at [245, 67] on input "/owl-art-animal-artwork-bird-owl" at bounding box center [223, 68] width 55 height 14
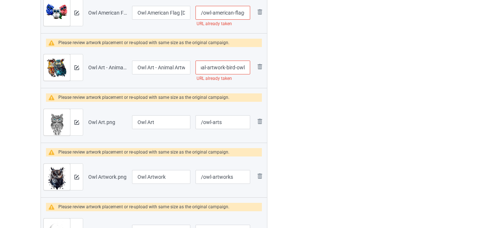
scroll to position [0, 33]
type input "/owl-art-animal-artwork-bird-owls"
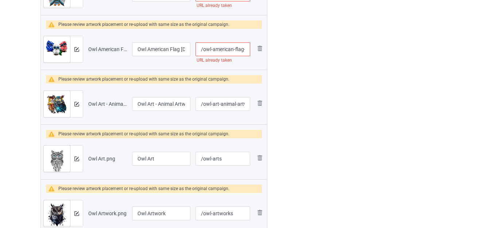
scroll to position [0, 25]
drag, startPoint x: 244, startPoint y: 47, endPoint x: 251, endPoint y: 49, distance: 7.9
click at [251, 49] on td "/owl-american-flag-4-th-of-july URL already taken" at bounding box center [223, 49] width 60 height 41
click at [245, 49] on input "/owl-american-flag-4-th-of-july" at bounding box center [223, 49] width 55 height 14
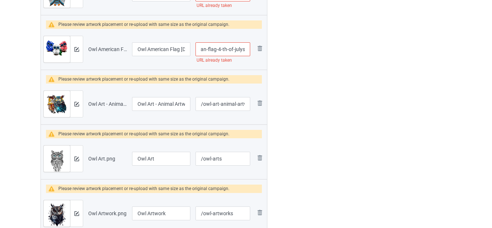
type input "/owl-american-flag-4-th-of-julys"
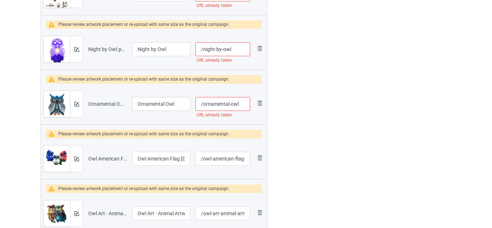
click at [241, 103] on input "/ornamental-owl" at bounding box center [223, 104] width 55 height 14
type input "/ornamental-owls"
click at [238, 47] on input "/night-by-owl" at bounding box center [223, 49] width 55 height 14
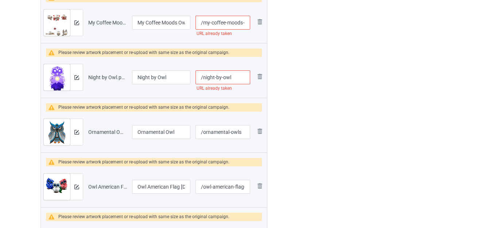
scroll to position [2391, 0]
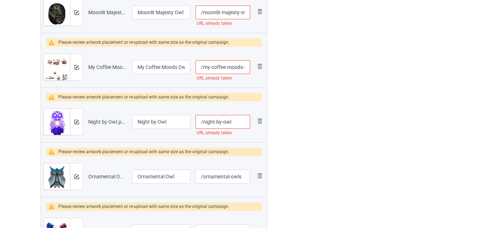
type input "/night-by-owls"
click at [242, 67] on input "/my-coffee-moods-owl" at bounding box center [223, 68] width 55 height 14
click at [242, 180] on input "/ornamental-owls" at bounding box center [223, 177] width 55 height 14
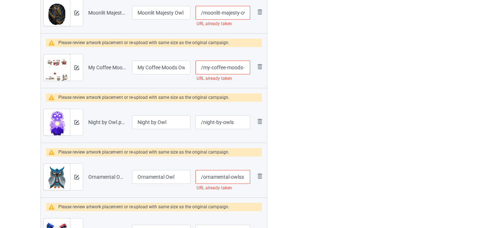
type input "/ornamental-owlss"
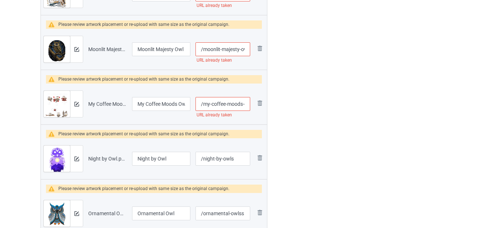
scroll to position [0, 7]
drag, startPoint x: 241, startPoint y: 103, endPoint x: 244, endPoint y: 104, distance: 3.8
click at [244, 104] on input "/my-coffee-moods-owl" at bounding box center [223, 104] width 55 height 14
click at [246, 104] on input "/my-coffee-moods-owl" at bounding box center [223, 104] width 55 height 14
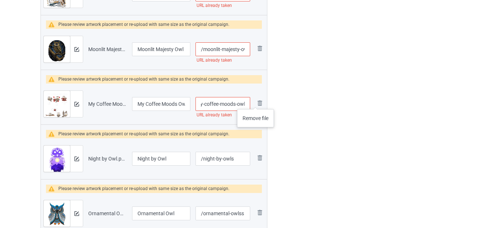
scroll to position [0, 10]
type input "/my-coffee-moods-owls"
click at [236, 45] on input "/moonlit-majesty-owl" at bounding box center [223, 49] width 55 height 14
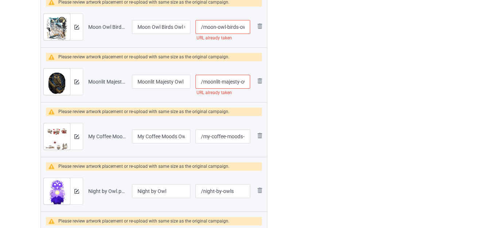
scroll to position [2282, 0]
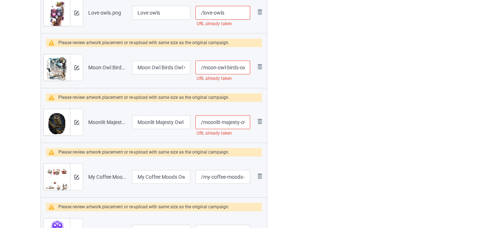
type input "/moonlit-majessty-owl"
click at [233, 71] on input "/moon-owl-birds-owl-gifts-graphic" at bounding box center [223, 68] width 55 height 14
type input "/moon-owl-birsds-owl-gifts-graphic"
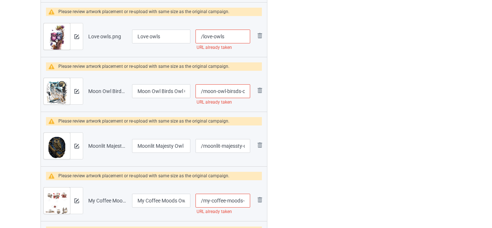
scroll to position [2245, 0]
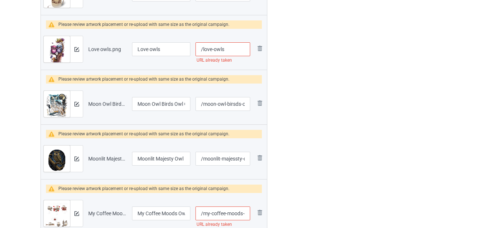
click at [236, 50] on input "/love-owls" at bounding box center [223, 49] width 55 height 14
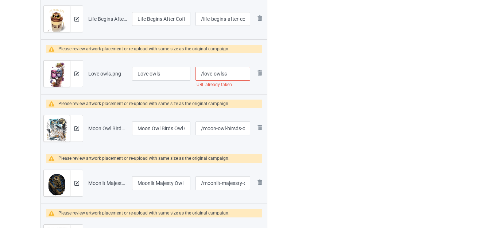
scroll to position [2172, 0]
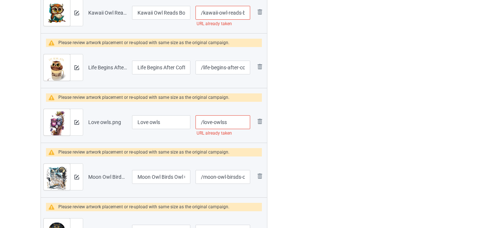
click at [232, 122] on input "/love-owlss" at bounding box center [223, 122] width 55 height 14
type input "/love-owlsss"
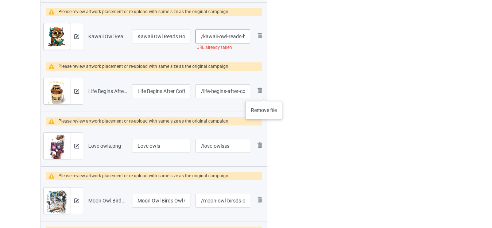
scroll to position [2136, 0]
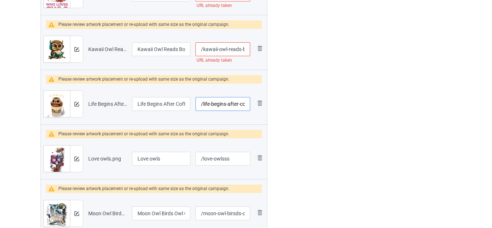
click at [237, 104] on input "/life-begins-after-coffee-owl" at bounding box center [223, 104] width 55 height 14
type input "/life-begins-aftesr-coffee-owl"
click at [241, 47] on input "/kawaii-owl-reads-book" at bounding box center [223, 49] width 55 height 14
type input "/kawaii-owl-readss-book"
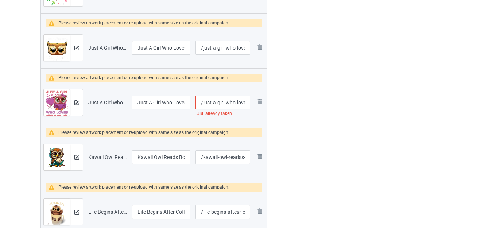
scroll to position [2026, 0]
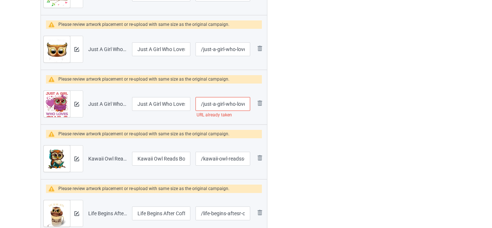
click at [238, 102] on input "/just-a-girl-who-loves-owls" at bounding box center [223, 104] width 55 height 14
type input "/just-a-girl-who-lsoves-owls"
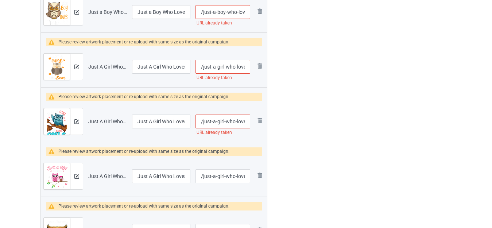
scroll to position [1844, 0]
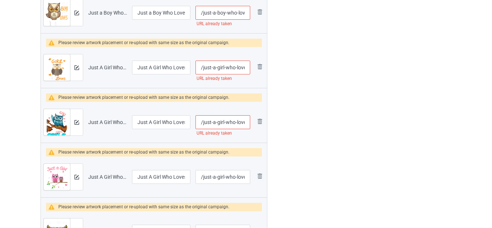
click at [236, 123] on input "/just-a-girl-who-loves-owls-2" at bounding box center [223, 122] width 55 height 14
type input "/just-a-girl-whos-loves-owls-2"
click at [236, 66] on input "/just-a-girl-who-loves-owls-2" at bounding box center [223, 68] width 55 height 14
type input "/just-a-girl-whos-loves-owls-2"
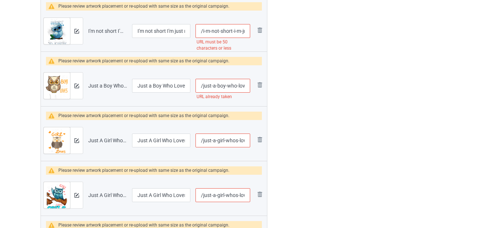
scroll to position [0, 0]
drag, startPoint x: 241, startPoint y: 86, endPoint x: 246, endPoint y: 88, distance: 4.5
click at [246, 88] on input "/just-a-boy-who-loves-owls" at bounding box center [223, 86] width 55 height 14
click at [245, 86] on input "/just-a-boy-who-loves-owls" at bounding box center [223, 86] width 55 height 14
type input "/just-a-boy-who-loves-owlss"
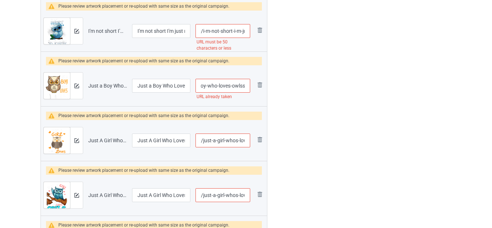
click at [237, 30] on input "/i-m-not-short-i-m-just-more-down-to-earth-than-most-people" at bounding box center [223, 31] width 55 height 14
click at [242, 32] on input "/i-m-not-short-i-m-just-more-down-to-earth-than-most-people" at bounding box center [223, 31] width 55 height 14
drag, startPoint x: 242, startPoint y: 31, endPoint x: 277, endPoint y: 32, distance: 35.4
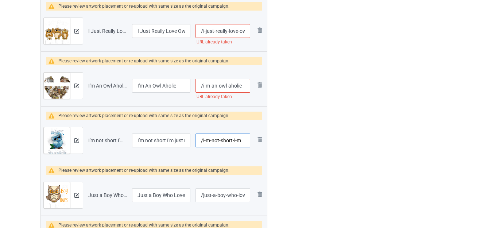
type input "/i-m-not-short-i-m"
click at [243, 87] on input "/i-m-an-owl-aholic" at bounding box center [223, 86] width 55 height 14
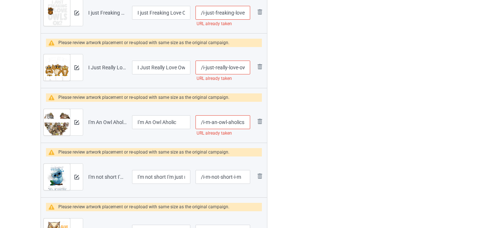
type input "/i-m-an-owl-aholics"
click at [232, 63] on input "/i-just-really-love-owls" at bounding box center [223, 68] width 55 height 14
click at [228, 67] on input "/i-just-really-love-owls" at bounding box center [223, 68] width 55 height 14
type input "/i-just-reallys-love-owls"
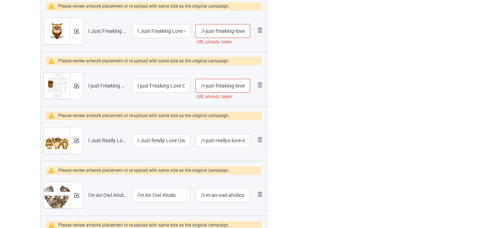
click at [234, 87] on input "/i-just-freaking-love-owls" at bounding box center [223, 86] width 55 height 14
type input "/i-just-freakings-love-owls"
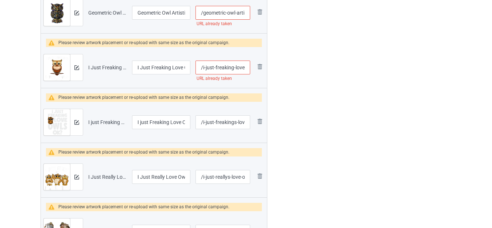
click at [233, 66] on input "/i-just-freaking-love-owls-ok" at bounding box center [223, 68] width 55 height 14
type input "/i-just-freakings-love-owls-ok"
click at [293, 80] on div at bounding box center [299, 26] width 53 height 2904
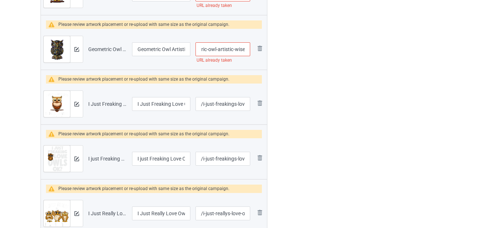
drag, startPoint x: 241, startPoint y: 51, endPoint x: 251, endPoint y: 51, distance: 10.6
click at [251, 51] on td "/geometric-owl-artistic-wise URL already taken" at bounding box center [223, 49] width 60 height 41
click at [248, 50] on input "/geometric-owl-artistic-wise" at bounding box center [223, 49] width 55 height 14
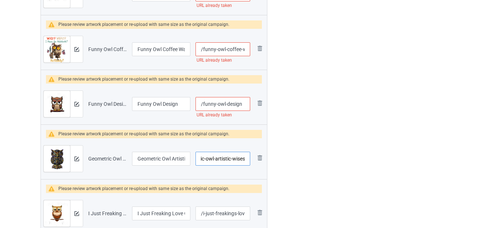
type input "/geometric-owl-artistic-wises"
click at [243, 102] on input "/funny-owl-design" at bounding box center [223, 104] width 55 height 14
type input "/funny-owl-designs"
click at [295, 97] on div at bounding box center [299, 172] width 53 height 2904
click at [228, 49] on input "/funny-owl-coffee-wait-what-i-have-an-attitude" at bounding box center [223, 49] width 55 height 14
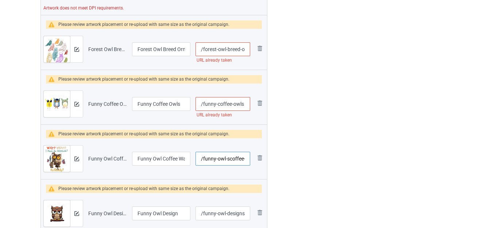
type input "/funny-owl-scoffee-wait-what-i-have-an-attitude"
click at [231, 103] on input "/funny-coffee-owls" at bounding box center [223, 104] width 55 height 14
click at [244, 101] on input "/funny-coffee-owls" at bounding box center [223, 104] width 55 height 14
type input "/funny-coffee-owlss"
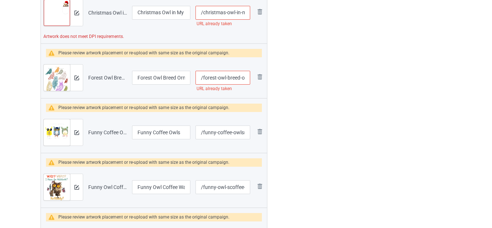
scroll to position [1224, 0]
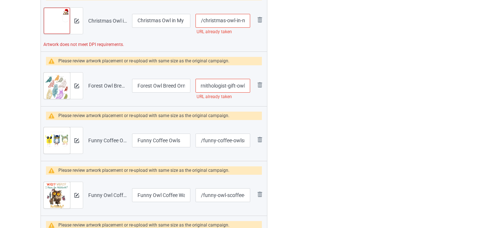
drag, startPoint x: 239, startPoint y: 87, endPoint x: 246, endPoint y: 88, distance: 6.9
click at [246, 88] on input "/forest-owl-breed-ornithologist-gift-owl" at bounding box center [223, 86] width 55 height 14
click at [246, 85] on input "/forest-owl-breed-ornithologist-gift-owl" at bounding box center [223, 86] width 55 height 14
type input "/forest-owl-breed-ornithologist-gift-owls"
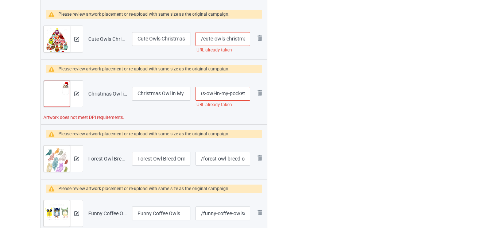
drag, startPoint x: 239, startPoint y: 92, endPoint x: 247, endPoint y: 94, distance: 8.4
click at [247, 94] on input "/christmas-owl-in-my-pocket" at bounding box center [223, 94] width 55 height 14
click at [247, 93] on input "/christmas-owl-in-my-pocket" at bounding box center [223, 94] width 55 height 14
type input "/christmas-owl-in-my-pockets"
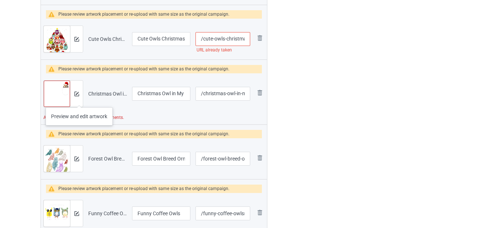
click at [79, 100] on div at bounding box center [76, 94] width 13 height 26
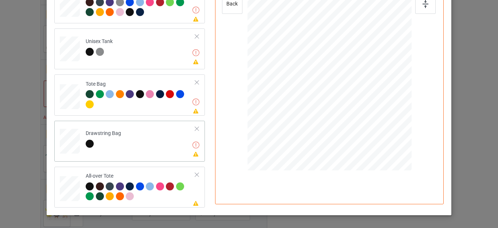
click at [185, 127] on td "Adjust artwork to meet DPI requirements Please review artwork placement Drawstr…" at bounding box center [141, 140] width 118 height 32
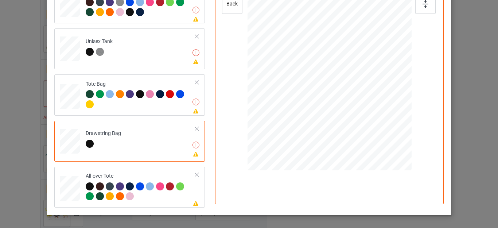
click at [194, 128] on div at bounding box center [196, 128] width 5 height 5
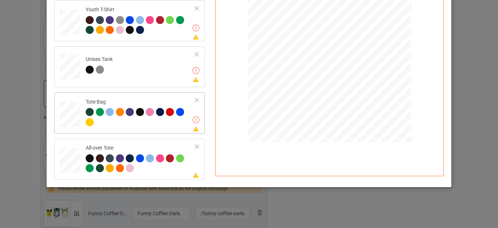
click at [194, 99] on div at bounding box center [196, 100] width 5 height 5
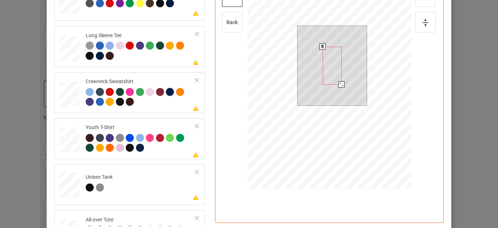
click at [339, 88] on div at bounding box center [342, 84] width 6 height 6
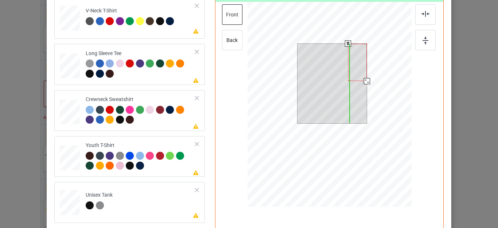
click at [360, 69] on div at bounding box center [357, 62] width 19 height 37
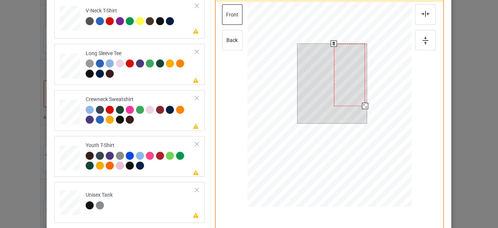
drag, startPoint x: 355, startPoint y: 81, endPoint x: 359, endPoint y: 83, distance: 4.3
click at [359, 83] on div at bounding box center [349, 75] width 31 height 62
click at [349, 79] on div at bounding box center [349, 75] width 31 height 62
drag, startPoint x: 360, startPoint y: 104, endPoint x: 354, endPoint y: 95, distance: 11.0
click at [360, 99] on div at bounding box center [363, 102] width 6 height 6
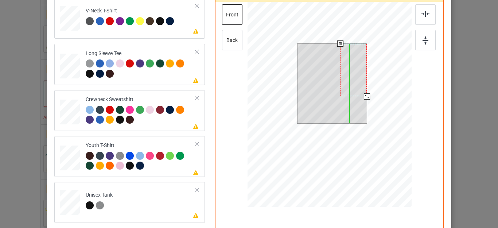
drag, startPoint x: 352, startPoint y: 92, endPoint x: 363, endPoint y: 97, distance: 12.1
click at [359, 81] on div at bounding box center [354, 70] width 26 height 53
click at [359, 93] on div at bounding box center [361, 93] width 6 height 6
click at [349, 77] on div at bounding box center [350, 67] width 23 height 46
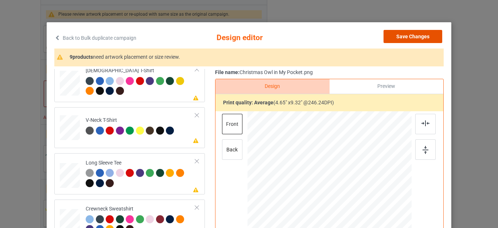
click at [396, 33] on button "Save Changes" at bounding box center [413, 36] width 59 height 13
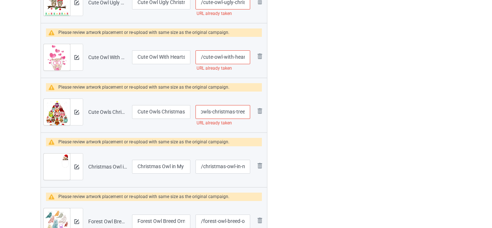
drag, startPoint x: 242, startPoint y: 113, endPoint x: 252, endPoint y: 113, distance: 10.6
click at [252, 113] on td "/cute-owls-christmas-tree URL already taken" at bounding box center [223, 112] width 60 height 41
click at [246, 110] on input "/cute-owls-christmas-tree" at bounding box center [223, 112] width 55 height 14
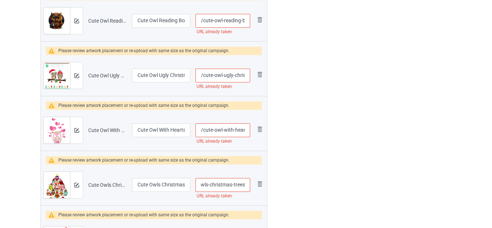
type input "/cute-owls-christmas-trees"
drag, startPoint x: 244, startPoint y: 128, endPoint x: 249, endPoint y: 130, distance: 5.2
click at [249, 130] on input "/cute-owl-with-hearts" at bounding box center [223, 130] width 55 height 14
click at [244, 130] on input "/cute-owl-with-hearts" at bounding box center [223, 130] width 55 height 14
type input "/cute-owl-with-heartss"
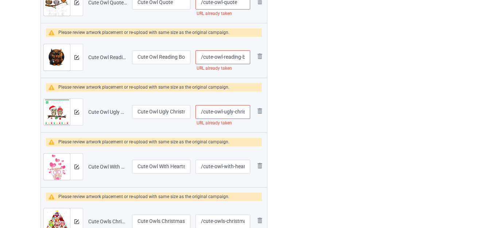
click at [235, 109] on input "/cute-owl-ugly-christmas" at bounding box center [223, 112] width 55 height 14
type input "/cute-owl-ugly-schristmas"
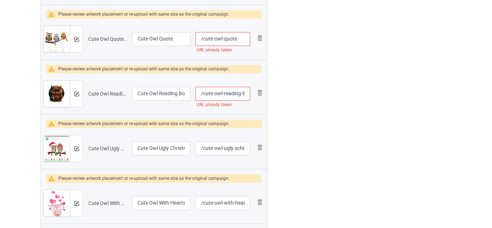
click at [240, 92] on input "/cute-owl-reading-book-bookworm-owls" at bounding box center [223, 94] width 55 height 14
type input "/cute-owl-readings-book-bookworm-owls"
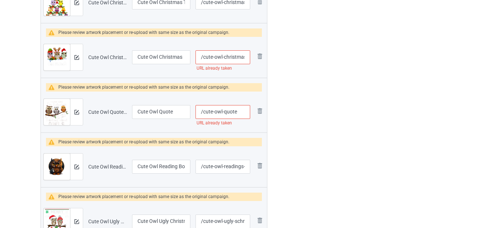
click at [241, 111] on input "/cute-owl-quote" at bounding box center [223, 112] width 55 height 14
type input "/cute-owl-quotes"
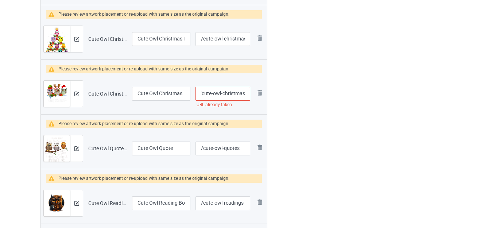
drag, startPoint x: 240, startPoint y: 94, endPoint x: 254, endPoint y: 96, distance: 13.2
click at [254, 96] on tr "Preview and edit artwork Cute Owl Christmas.png Cute Owl Christmas /cute-owl-ch…" at bounding box center [154, 93] width 226 height 41
click at [244, 93] on input "/cute-owl-christmas" at bounding box center [223, 94] width 55 height 14
type input "/cute-owl-christmass"
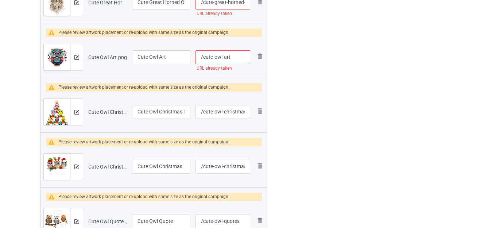
click at [237, 55] on input "/cute-owl-art" at bounding box center [223, 57] width 55 height 14
type input "/cute-owl-arts"
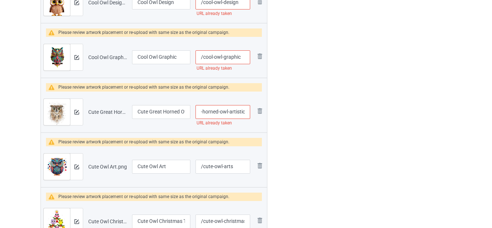
drag, startPoint x: 242, startPoint y: 113, endPoint x: 250, endPoint y: 114, distance: 7.7
click at [250, 114] on input "/cute-great-horned-owl-artistic" at bounding box center [223, 112] width 55 height 14
click at [247, 113] on input "/cute-great-horned-owl-artistic" at bounding box center [223, 112] width 55 height 14
type input "/cute-great-horned-owl-artistics"
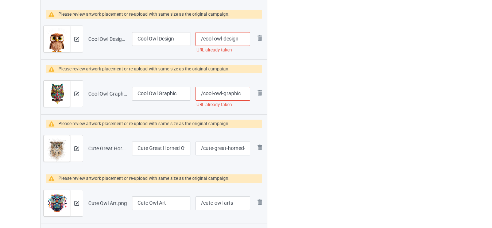
click at [242, 93] on input "/cool-owl-graphic" at bounding box center [223, 94] width 55 height 14
type input "/cool-owl-graphics"
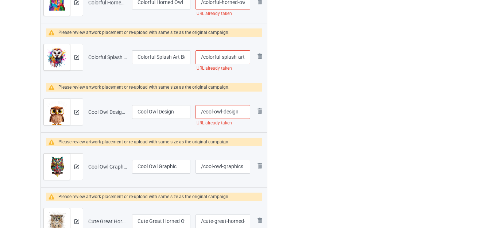
click at [241, 110] on input "/cool-owl-design" at bounding box center [223, 112] width 55 height 14
type input "/cool-owl-designs"
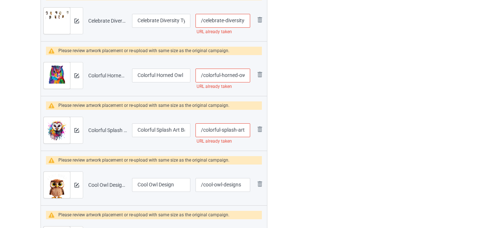
click at [245, 130] on input "/colorful-splash-art-barn-owl" at bounding box center [223, 130] width 55 height 14
type input "/colorful-splash-arts-barn-owl"
drag, startPoint x: 239, startPoint y: 73, endPoint x: 249, endPoint y: 76, distance: 10.5
click at [249, 76] on input "/colorful-horned-owl" at bounding box center [223, 76] width 55 height 14
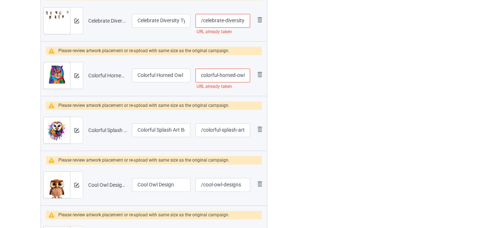
click at [246, 76] on input "/colorful-horned-owl" at bounding box center [223, 76] width 55 height 14
type input "/colorful-horned-owls"
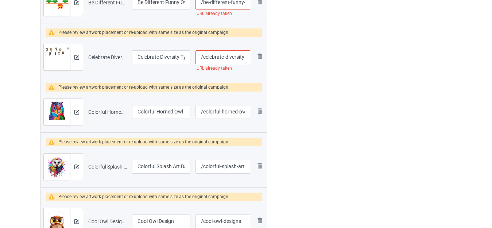
click at [244, 57] on input "/celebrate-diversity-type-of-owls" at bounding box center [223, 57] width 55 height 14
type input "/celebrate-diversitys-type-of-owls"
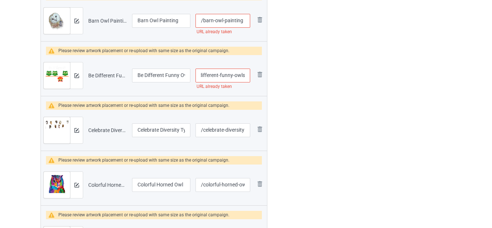
drag, startPoint x: 245, startPoint y: 74, endPoint x: 252, endPoint y: 75, distance: 7.0
click at [252, 75] on td "/be-different-funny-owls URL already taken" at bounding box center [223, 75] width 60 height 41
click at [247, 74] on input "/be-different-funny-owls" at bounding box center [223, 76] width 55 height 14
type input "/be-different-funny-owlss"
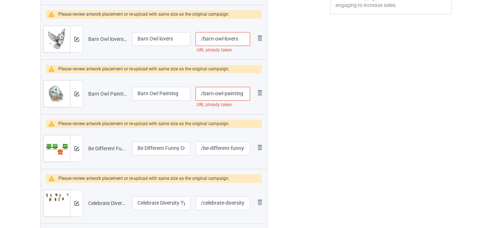
click at [245, 92] on input "/barn-owl-painting" at bounding box center [223, 94] width 55 height 14
type input "/barn-owl-paintings"
click at [236, 38] on input "/barn-owl-lovers" at bounding box center [223, 39] width 55 height 14
click at [241, 39] on input "/barn-owl-lovers" at bounding box center [223, 39] width 55 height 14
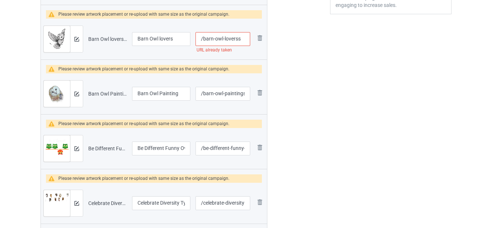
type input "/barn-owl-loverss"
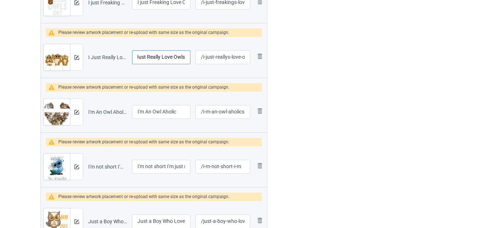
drag, startPoint x: 170, startPoint y: 57, endPoint x: 190, endPoint y: 59, distance: 20.2
click at [190, 59] on input "I Just Really Love Owls" at bounding box center [161, 57] width 58 height 14
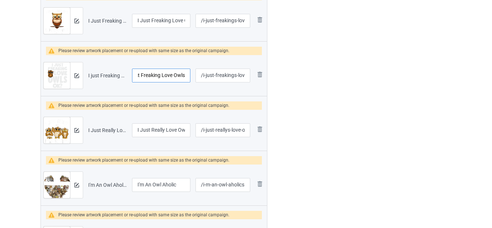
drag, startPoint x: 168, startPoint y: 74, endPoint x: 191, endPoint y: 76, distance: 23.1
click at [191, 76] on td "I just Freaking Love Owls" at bounding box center [161, 75] width 63 height 41
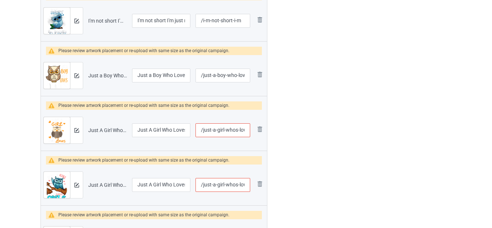
click at [233, 131] on input "/just-a-girl-whos-loves-owls-2" at bounding box center [223, 130] width 55 height 14
type input "/just-a-girl--loves-owls-2"
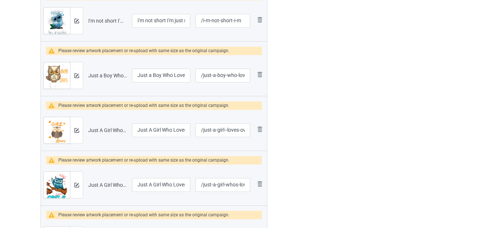
drag, startPoint x: 178, startPoint y: 132, endPoint x: 192, endPoint y: 132, distance: 13.1
click at [192, 132] on td "Just A Girl Who Loves Owls 2" at bounding box center [161, 130] width 63 height 41
click at [185, 130] on input "Just A Girl Who Loves Owls 2" at bounding box center [161, 130] width 58 height 14
type input "Just A Girl Who Loves Owls"
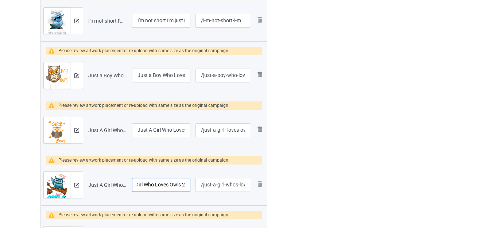
drag, startPoint x: 183, startPoint y: 187, endPoint x: 191, endPoint y: 186, distance: 8.1
click at [191, 186] on td "Just A Girl Who Loves Owls 2" at bounding box center [161, 185] width 63 height 41
click at [186, 183] on input "Just A Girl Who Loves Owls 2" at bounding box center [161, 185] width 58 height 14
type input "Just A Girl Who Loves Owls"
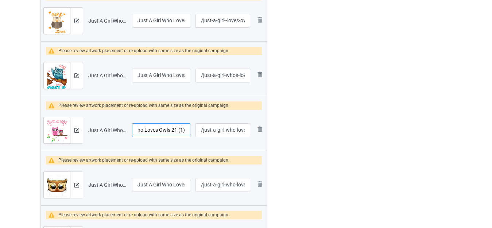
drag, startPoint x: 188, startPoint y: 133, endPoint x: 193, endPoint y: 133, distance: 5.1
click at [193, 133] on tr "Preview and edit artwork Just A Girl Who Loves Owls 21 (1).png Just A Girl Who …" at bounding box center [154, 130] width 226 height 41
click at [182, 132] on input "Just A Girl Who Loves Owls 21 (1)" at bounding box center [161, 130] width 58 height 14
drag, startPoint x: 170, startPoint y: 130, endPoint x: 187, endPoint y: 131, distance: 17.2
click at [187, 131] on input "Just A Girl Who Loves Owls 21 (1)" at bounding box center [161, 130] width 58 height 14
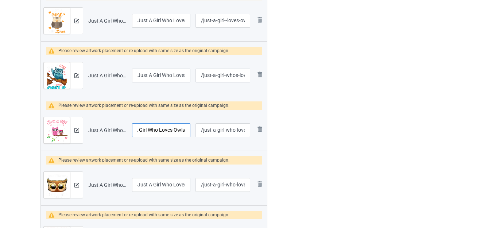
type input "Just A Girl Who Loves Owls"
drag, startPoint x: 243, startPoint y: 130, endPoint x: 248, endPoint y: 131, distance: 5.6
click at [248, 131] on input "/just-a-girl-who-loves-owls-21-1" at bounding box center [223, 130] width 55 height 14
click at [238, 131] on input "/just-a-girl-who-loves-owls-21-1" at bounding box center [223, 130] width 55 height 14
click at [234, 129] on input "/just-a-girl-who-loves-owls-21-1" at bounding box center [223, 130] width 55 height 14
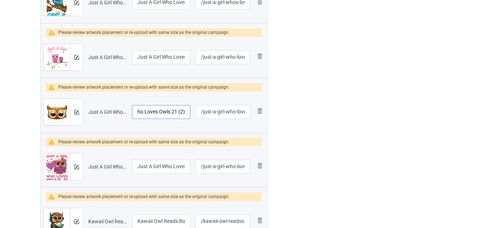
drag, startPoint x: 179, startPoint y: 111, endPoint x: 194, endPoint y: 114, distance: 15.6
click at [194, 114] on tr "Preview and edit artwork Just A Girl Who Loves Owls 21 (2).png Just A Girl Who …" at bounding box center [154, 112] width 226 height 41
click at [179, 113] on input "Just A Girl Who Loves Owls 21 (2)" at bounding box center [161, 112] width 58 height 14
drag, startPoint x: 171, startPoint y: 112, endPoint x: 186, endPoint y: 113, distance: 14.6
click at [186, 113] on input "Just A Girl Who Loves Owls 21 (2)" at bounding box center [161, 112] width 58 height 14
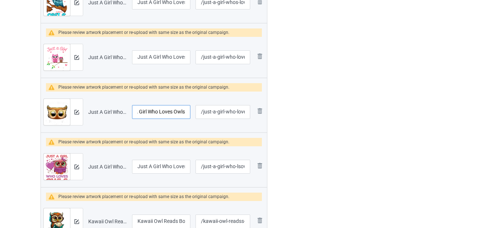
type input "Just A Girl Who Loves Owls"
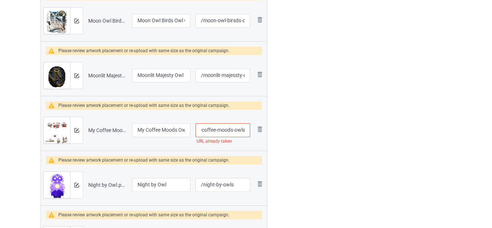
drag, startPoint x: 240, startPoint y: 130, endPoint x: 250, endPoint y: 131, distance: 10.6
click at [250, 131] on input "/my-coffee-moods-owls" at bounding box center [223, 130] width 55 height 14
click at [247, 129] on input "/my-coffee-moods-owls" at bounding box center [223, 130] width 55 height 14
type input "/my-coffee-moods-owlss"
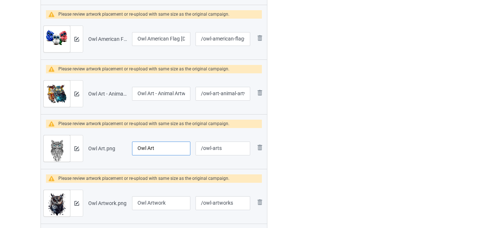
click at [138, 148] on input "Owl Art" at bounding box center [161, 149] width 58 height 14
click at [157, 147] on input "Beautu=iful Owl Art" at bounding box center [161, 149] width 58 height 14
click at [182, 148] on input "Beautiiful Owl Art" at bounding box center [161, 149] width 58 height 14
type input "Beautiiful Owl Art Design"
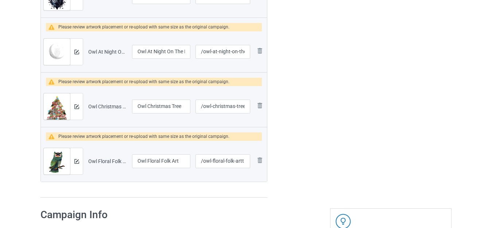
scroll to position [2793, 0]
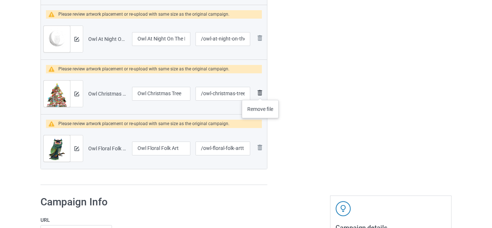
click at [260, 93] on img at bounding box center [259, 92] width 9 height 9
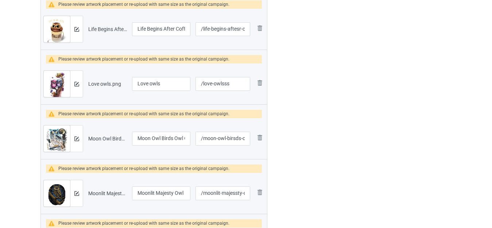
scroll to position [2188, 0]
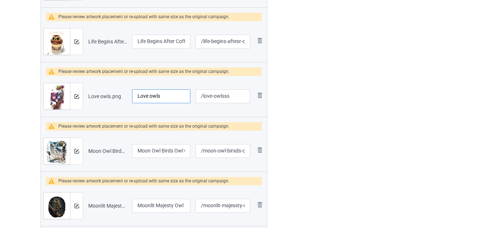
click at [150, 96] on input "Love owls" at bounding box center [161, 96] width 58 height 14
click at [151, 94] on input "Love owls" at bounding box center [161, 96] width 58 height 14
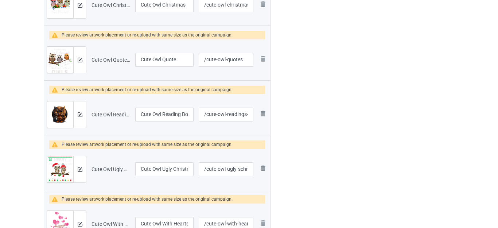
scroll to position [802, 0]
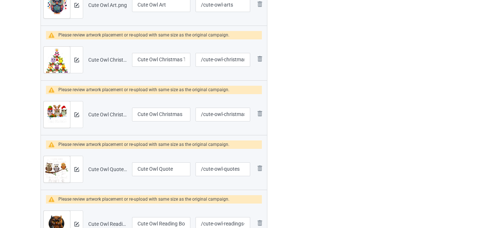
type input "Love Owls"
drag, startPoint x: 158, startPoint y: 169, endPoint x: 183, endPoint y: 169, distance: 25.5
click at [183, 169] on input "Cute Owl Quote" at bounding box center [161, 169] width 58 height 14
click at [76, 175] on div at bounding box center [76, 169] width 13 height 26
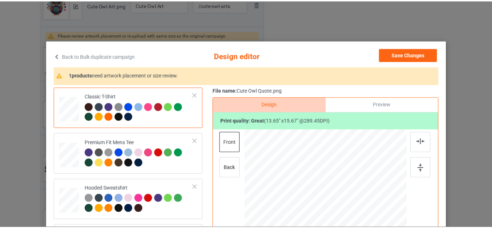
scroll to position [0, 0]
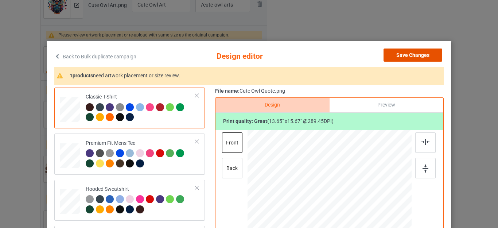
click at [416, 52] on button "Save Changes" at bounding box center [413, 55] width 59 height 13
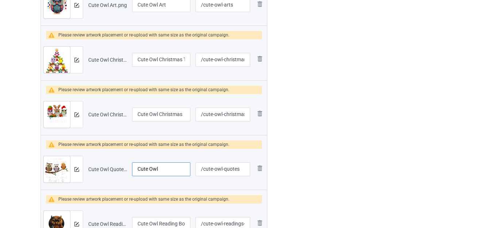
click at [174, 169] on input "Cute Owl" at bounding box center [161, 169] width 58 height 14
click at [173, 169] on input "Cute Owl" at bounding box center [161, 169] width 58 height 14
type input "Thinking About Owls"
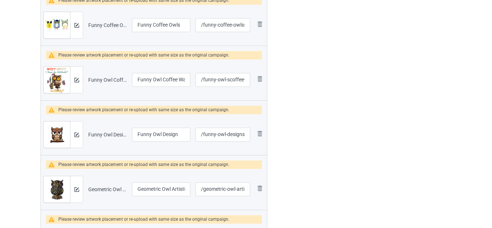
scroll to position [3486, 0]
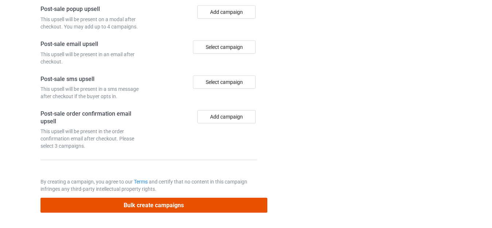
click at [186, 202] on button "Bulk create campaigns" at bounding box center [153, 205] width 227 height 15
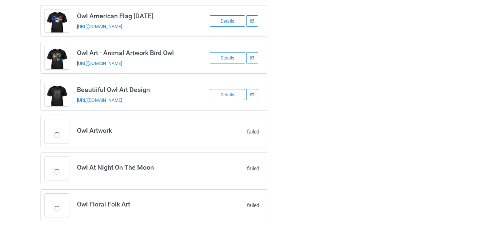
scroll to position [1727, 0]
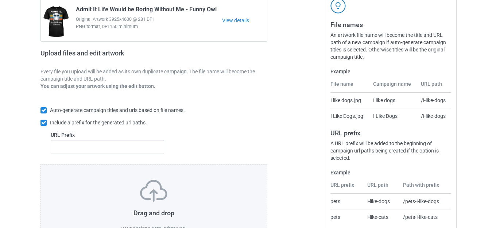
scroll to position [127, 0]
